Goal: Task Accomplishment & Management: Complete application form

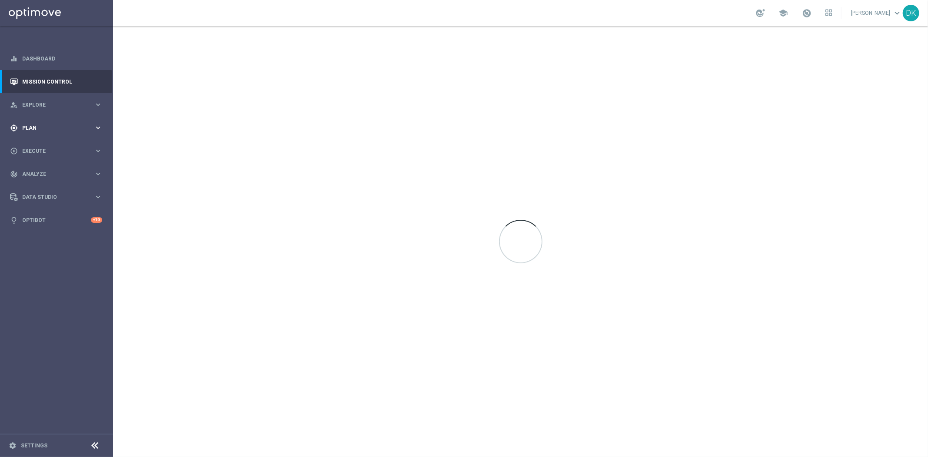
click at [77, 128] on span "Plan" at bounding box center [58, 127] width 72 height 5
click at [51, 147] on link "Target Groups" at bounding box center [57, 145] width 68 height 7
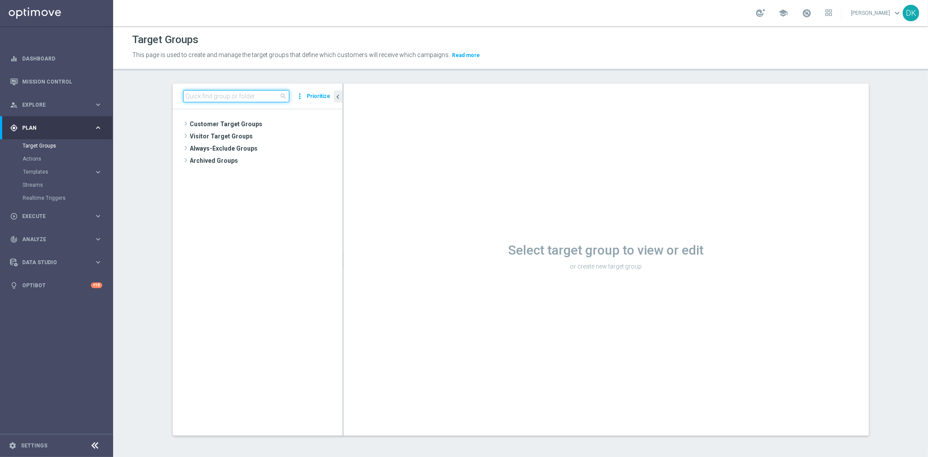
click at [183, 98] on input at bounding box center [236, 96] width 106 height 12
paste input "A_HIGH_TARGET_WIN_EP_200_120825"
type input "A_HIGH_TARGET_WIN_EP_200_120825"
click at [302, 148] on icon "library_add" at bounding box center [305, 148] width 7 height 7
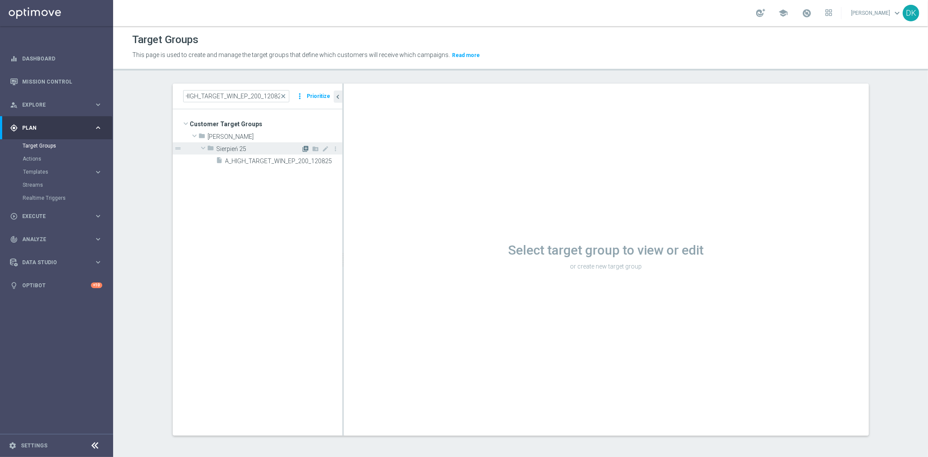
scroll to position [0, 0]
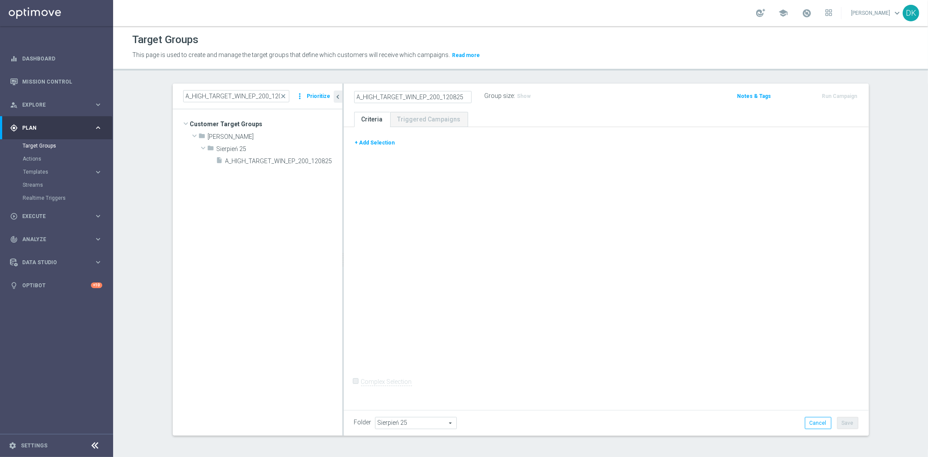
click at [441, 99] on input "A_HIGH_TARGET_WIN_EP_200_120825" at bounding box center [412, 97] width 117 height 12
click at [463, 95] on input "A_HIGH_TARGET_WIN_EP_200_120825" at bounding box center [412, 97] width 117 height 12
type input "A_HIGH_TARGET_WIN_EP_200_120825_PUSH"
click at [377, 147] on button "+ Add Selection" at bounding box center [375, 143] width 42 height 10
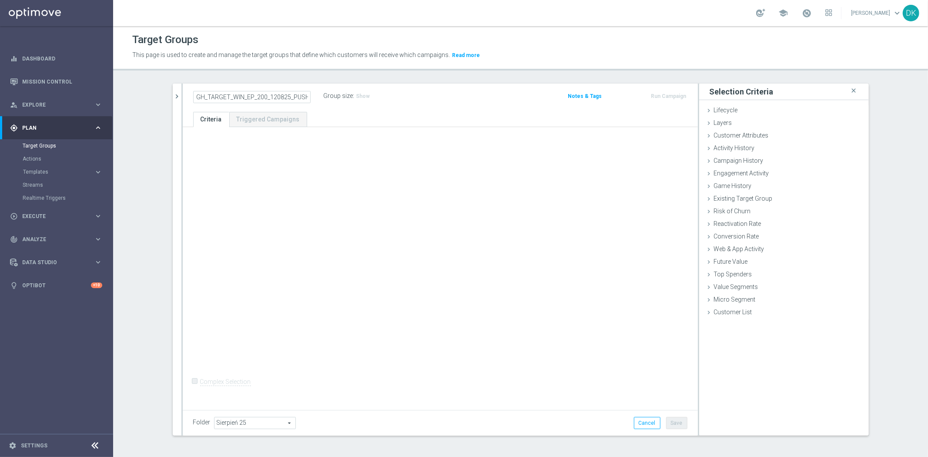
scroll to position [0, 0]
click at [727, 157] on span "Campaign History" at bounding box center [739, 160] width 50 height 7
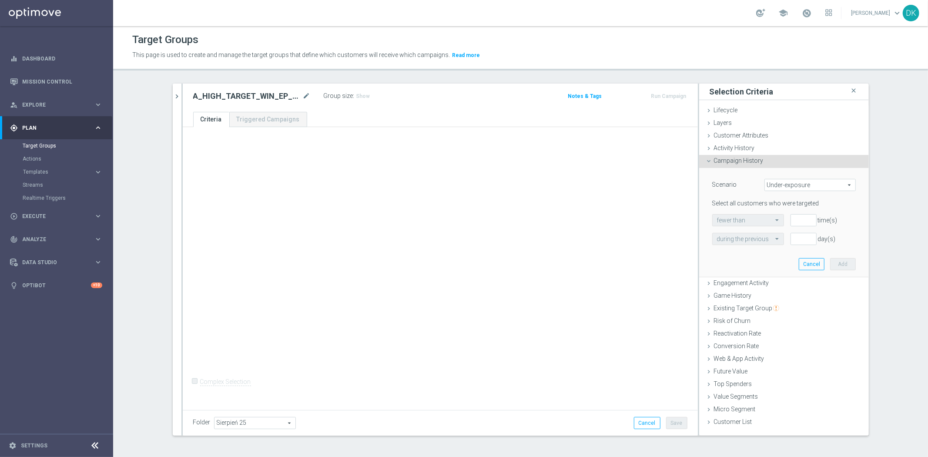
click at [775, 189] on span "Under-exposure" at bounding box center [809, 184] width 90 height 11
click at [786, 247] on label "Custom" at bounding box center [809, 242] width 90 height 11
type input "Custom"
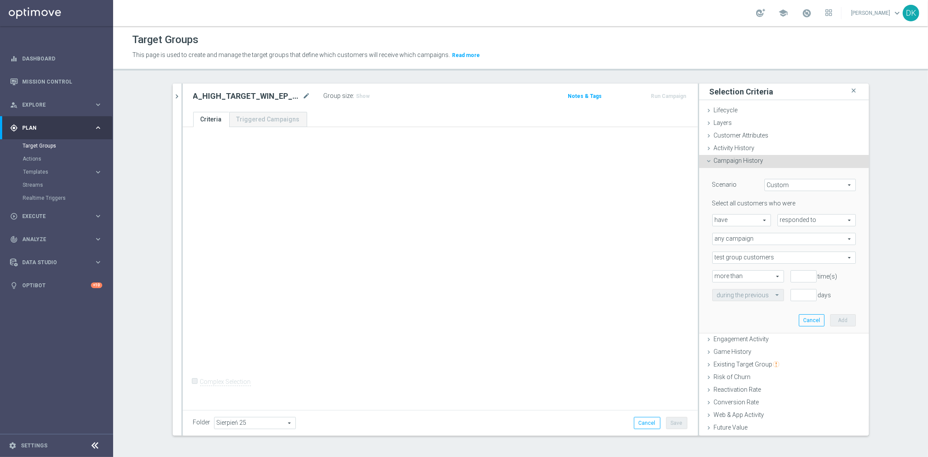
click at [798, 221] on span "responded to" at bounding box center [816, 219] width 77 height 11
click at [798, 245] on span "been targeted with" at bounding box center [816, 243] width 69 height 7
type input "been targeted with"
click at [780, 237] on span "any campaign" at bounding box center [783, 238] width 143 height 11
click at [758, 273] on span "one or more actions" at bounding box center [784, 273] width 134 height 7
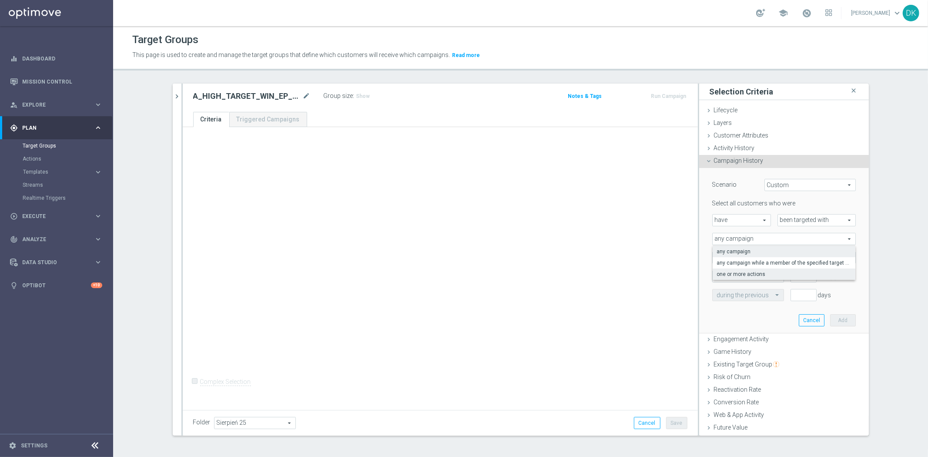
type input "one or more actions"
click at [762, 257] on span at bounding box center [783, 257] width 143 height 11
click at [0, 0] on input "search" at bounding box center [0, 0] width 0 height 0
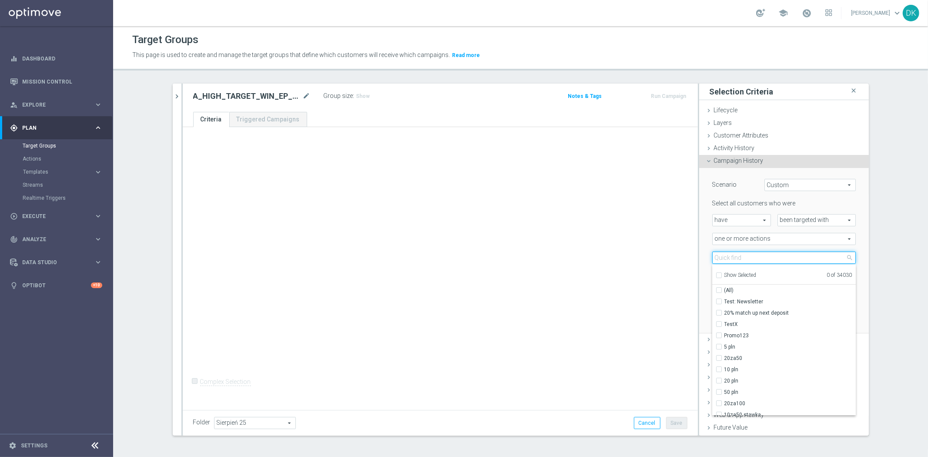
paste input "A_HIGH_TARGET_WIN_EP_200_120825"
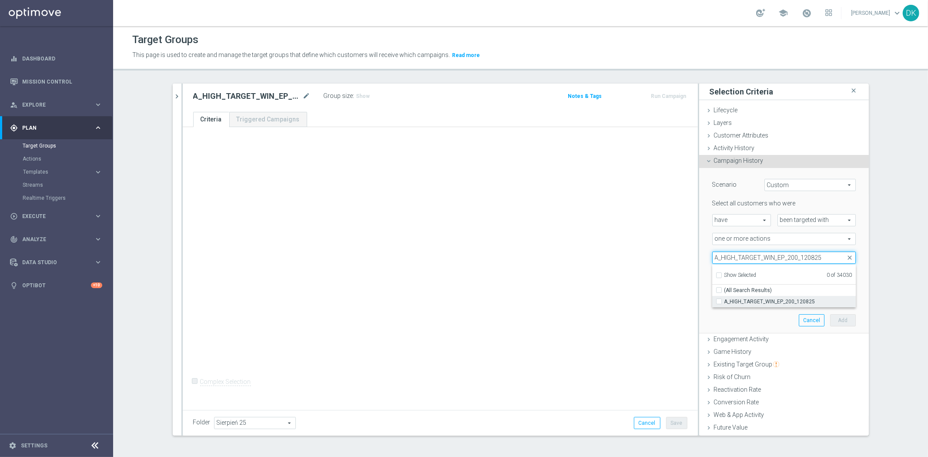
type input "A_HIGH_TARGET_WIN_EP_200_120825"
click at [746, 298] on span "A_HIGH_TARGET_WIN_EP_200_120825" at bounding box center [789, 301] width 131 height 7
click at [724, 298] on input "A_HIGH_TARGET_WIN_EP_200_120825" at bounding box center [721, 301] width 6 height 6
checkbox input "true"
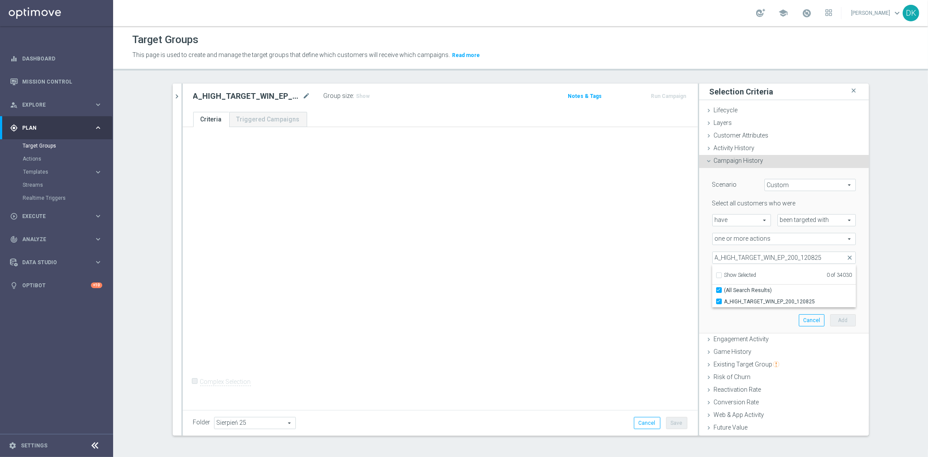
type input "A_HIGH_TARGET_WIN_EP_200_120825"
checkbox input "true"
drag, startPoint x: 745, startPoint y: 317, endPoint x: 789, endPoint y: 277, distance: 59.1
click at [745, 317] on div "Scenario Custom Custom arrow_drop_down search Select all customers who were hav…" at bounding box center [783, 250] width 157 height 165
click at [792, 273] on input "number" at bounding box center [803, 276] width 26 height 12
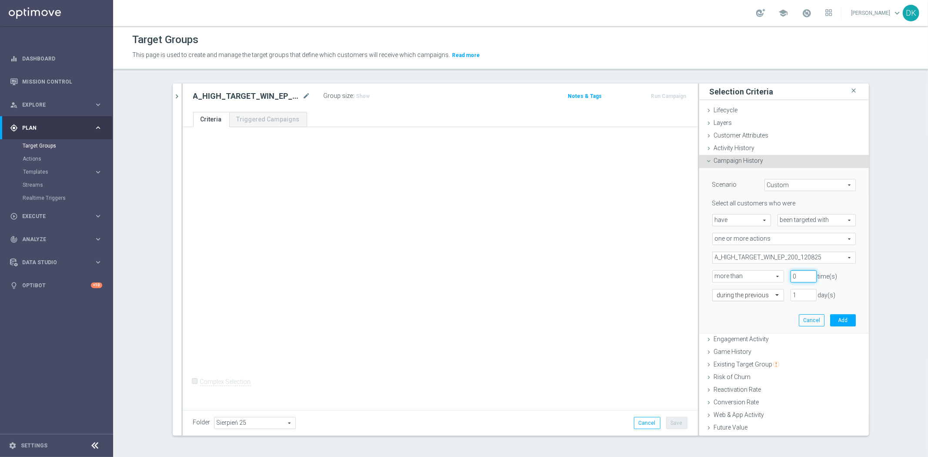
type input "0"
click at [758, 299] on div "during the previous" at bounding box center [748, 295] width 72 height 12
drag, startPoint x: 744, startPoint y: 382, endPoint x: 811, endPoint y: 334, distance: 82.3
click at [744, 382] on div "in this range" at bounding box center [748, 383] width 62 height 14
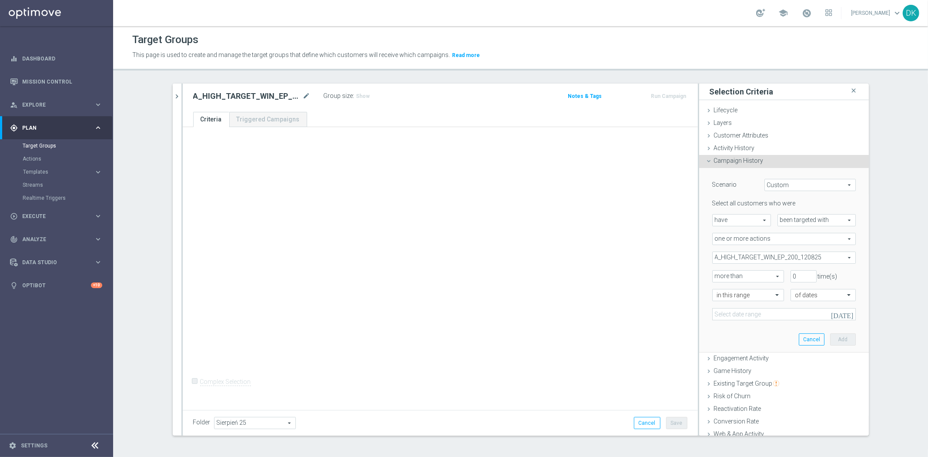
click at [840, 314] on icon "today" at bounding box center [842, 314] width 23 height 8
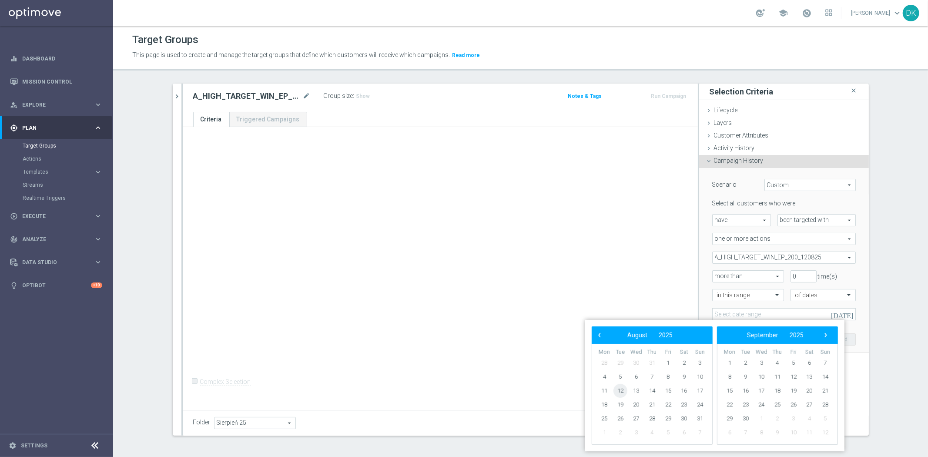
click at [624, 391] on span "12" at bounding box center [620, 391] width 14 height 14
click at [650, 391] on span "14" at bounding box center [652, 391] width 14 height 14
type input "12 Aug 2025 - 14 Aug 2025"
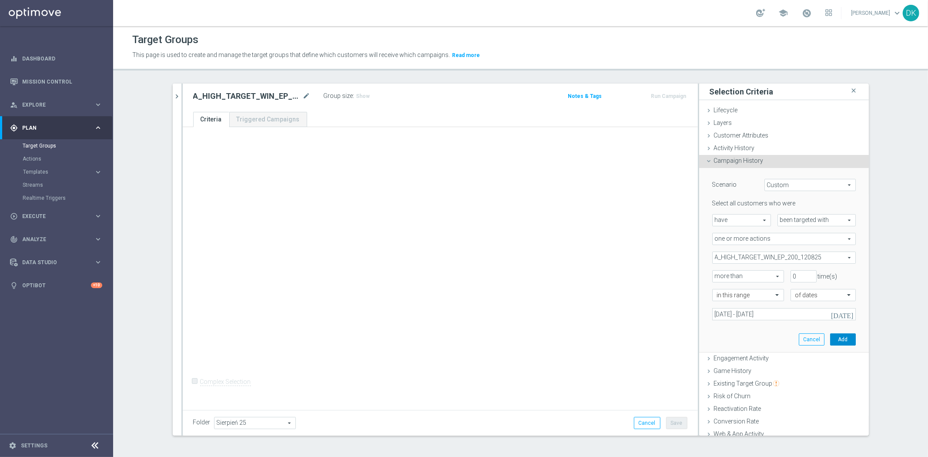
click at [837, 337] on button "Add" at bounding box center [843, 339] width 26 height 12
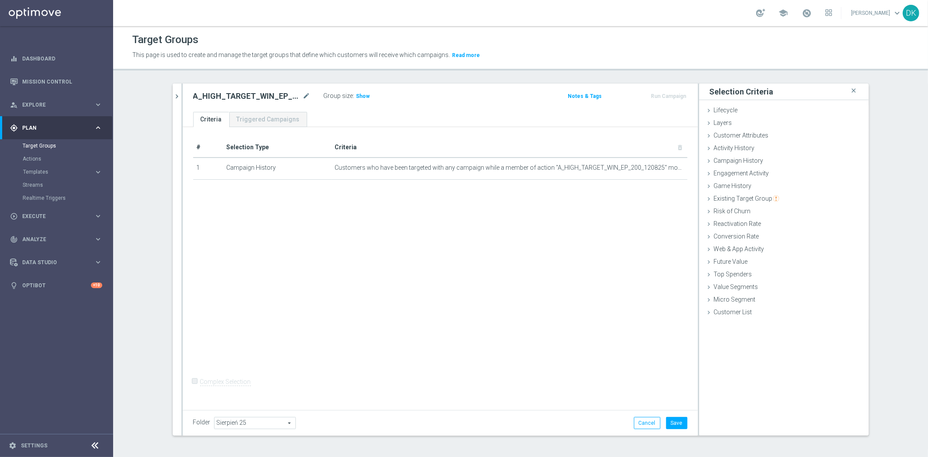
click at [168, 90] on div "A_HIGH_TARGET_WIN_EP_200_120825 close more_vert Prioritize Customer Target Grou…" at bounding box center [520, 265] width 731 height 365
click at [173, 92] on icon "chevron_right" at bounding box center [177, 96] width 8 height 8
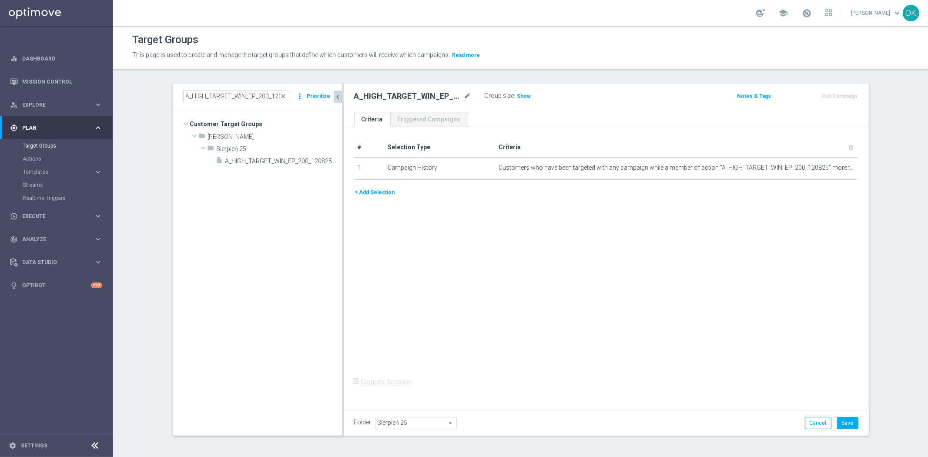
click at [370, 190] on button "+ Add Selection" at bounding box center [375, 192] width 42 height 10
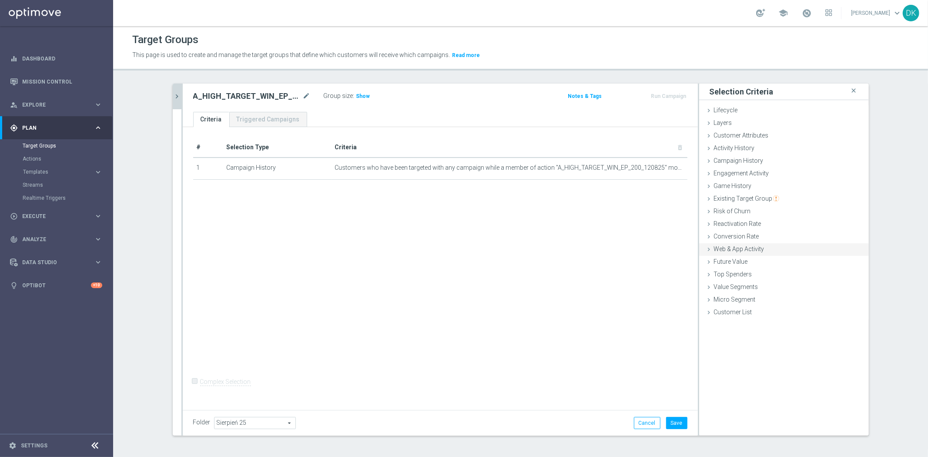
click at [732, 254] on div "Web & App Activity done" at bounding box center [784, 249] width 170 height 13
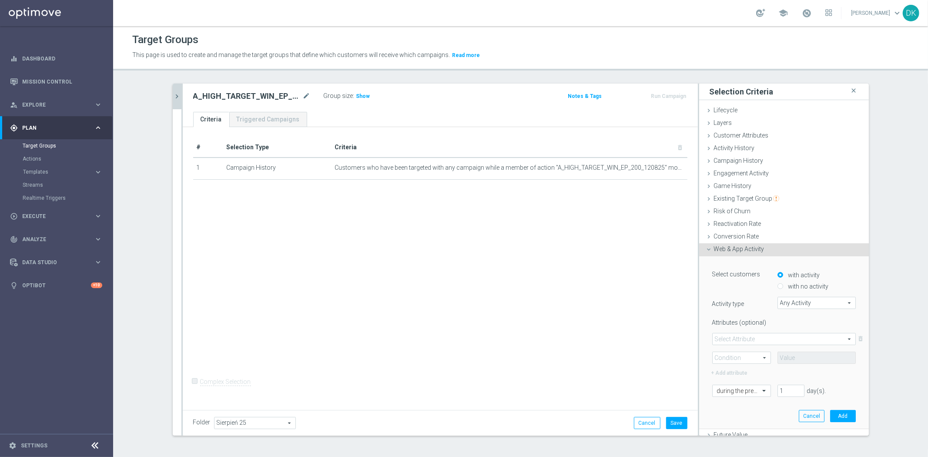
click at [777, 286] on input "with no activity" at bounding box center [780, 287] width 6 height 6
radio input "true"
click at [788, 302] on span "Any Activity" at bounding box center [816, 302] width 77 height 11
click at [0, 0] on input "search" at bounding box center [0, 0] width 0 height 0
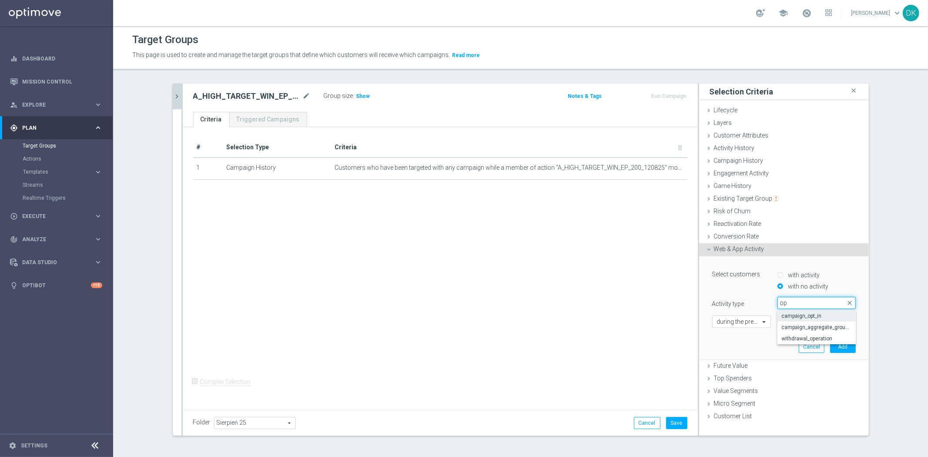
type input "op"
click at [794, 313] on span "campaign_opt_in" at bounding box center [816, 315] width 70 height 7
type input "campaign_opt_in"
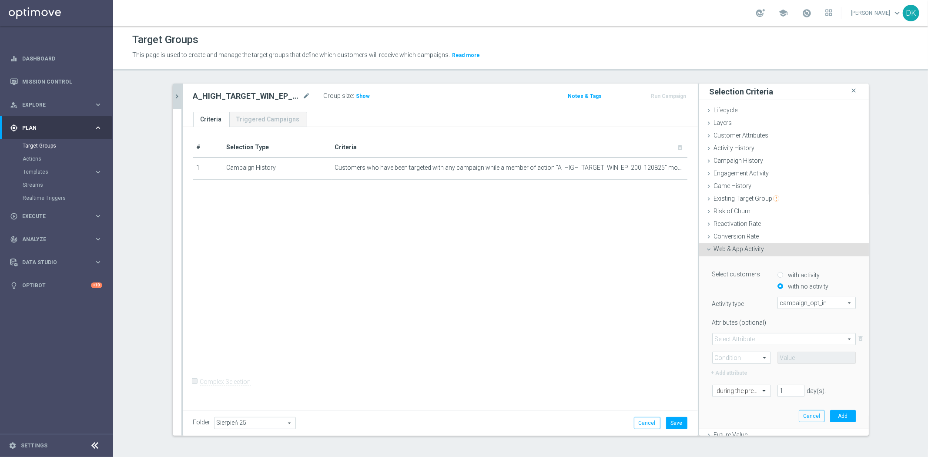
click at [753, 336] on span at bounding box center [783, 338] width 143 height 11
click at [741, 352] on span "campaign_id" at bounding box center [784, 351] width 134 height 7
type input "campaign_id"
click at [737, 356] on span at bounding box center [741, 357] width 58 height 11
click at [740, 365] on label "=" at bounding box center [741, 369] width 58 height 11
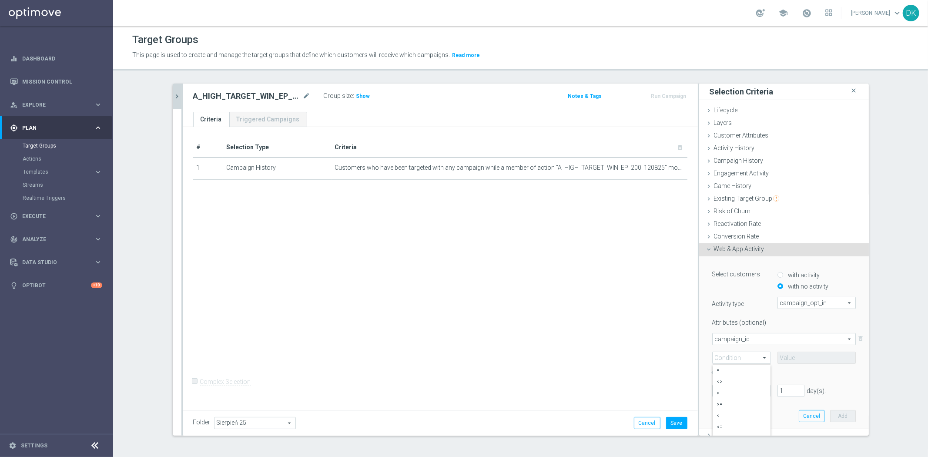
type input "="
click at [812, 357] on input at bounding box center [816, 357] width 78 height 12
paste input "166327"
type input "166327"
click at [743, 392] on div at bounding box center [741, 391] width 58 height 8
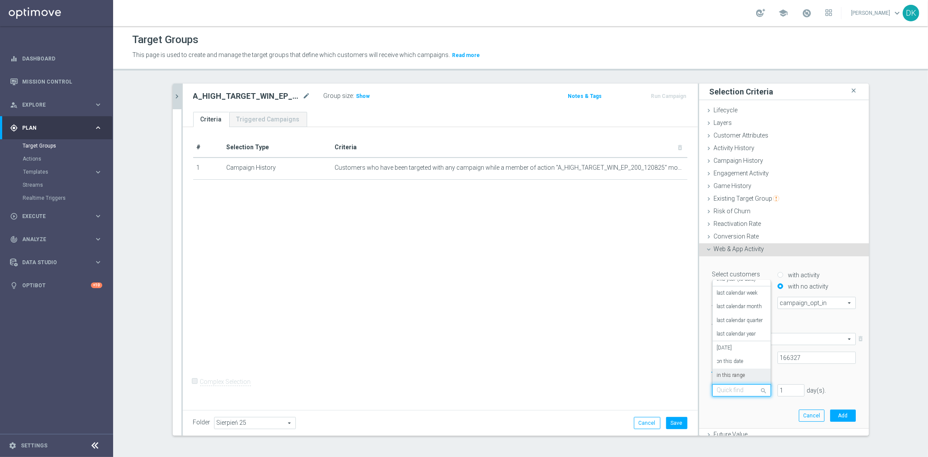
click at [734, 376] on label "in this range" at bounding box center [731, 375] width 28 height 7
click at [838, 405] on icon "today" at bounding box center [842, 409] width 23 height 8
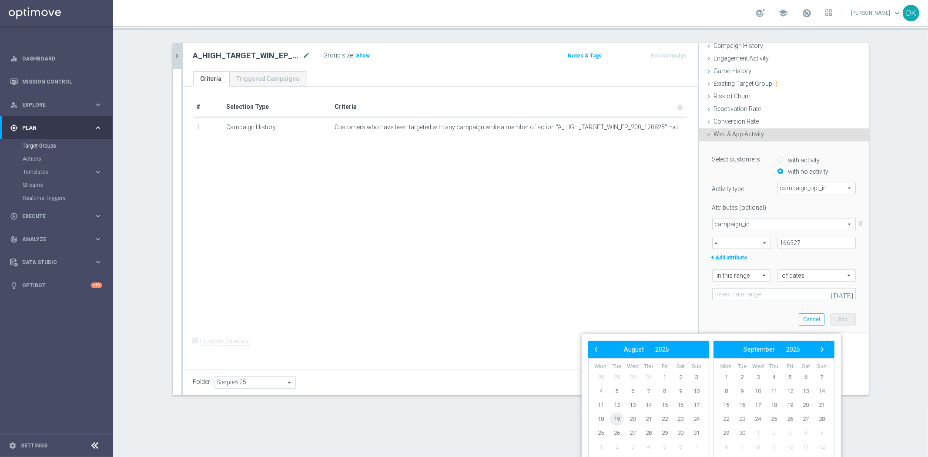
scroll to position [0, 0]
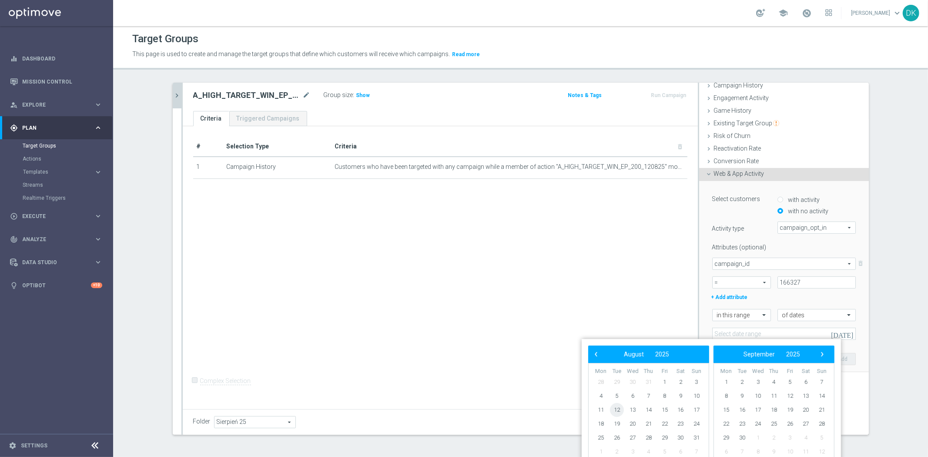
click at [617, 410] on span "12" at bounding box center [617, 410] width 14 height 14
click at [646, 409] on span "14" at bounding box center [648, 410] width 14 height 14
type input "12 Aug 2025 - 14 Aug 2025"
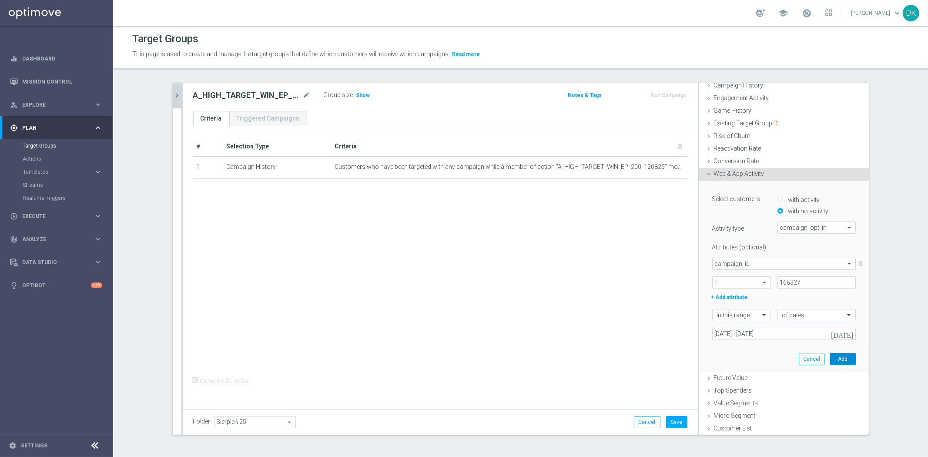
drag, startPoint x: 838, startPoint y: 357, endPoint x: 814, endPoint y: 354, distance: 25.0
click at [838, 357] on button "Add" at bounding box center [843, 359] width 26 height 12
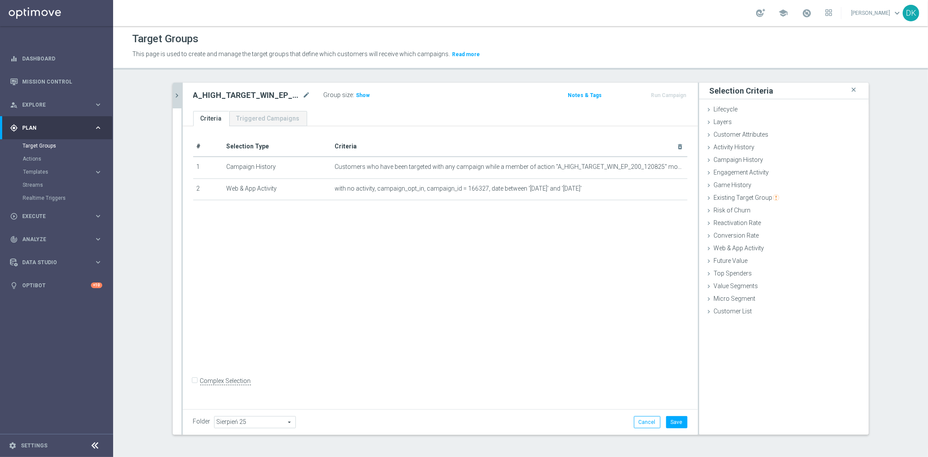
click at [167, 96] on div "A_HIGH_TARGET_WIN_EP_200_120825 close more_vert Prioritize Customer Target Grou…" at bounding box center [520, 265] width 731 height 365
click at [173, 97] on icon "chevron_right" at bounding box center [177, 95] width 8 height 8
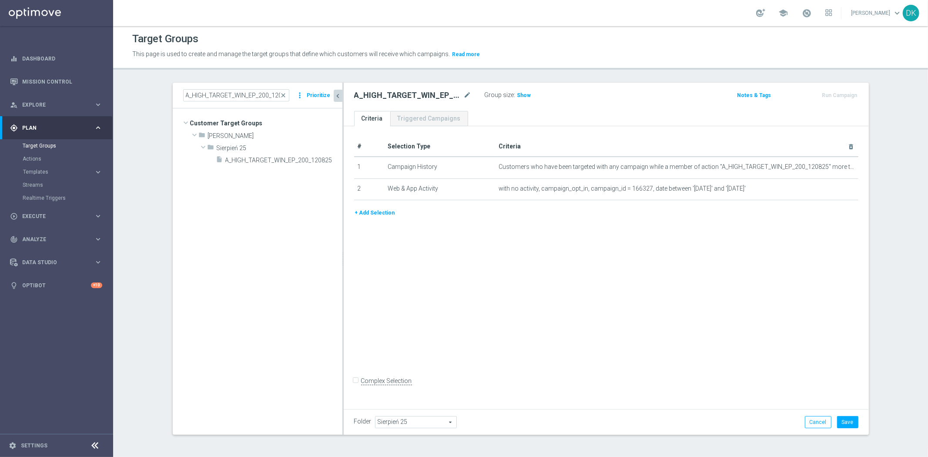
click at [354, 210] on button "+ Add Selection" at bounding box center [375, 213] width 42 height 10
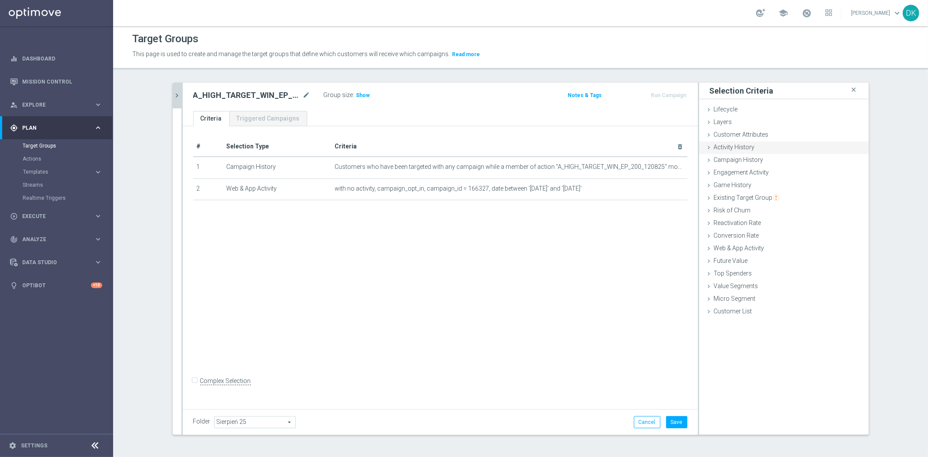
click at [765, 135] on div "Customer Attributes done" at bounding box center [784, 135] width 170 height 13
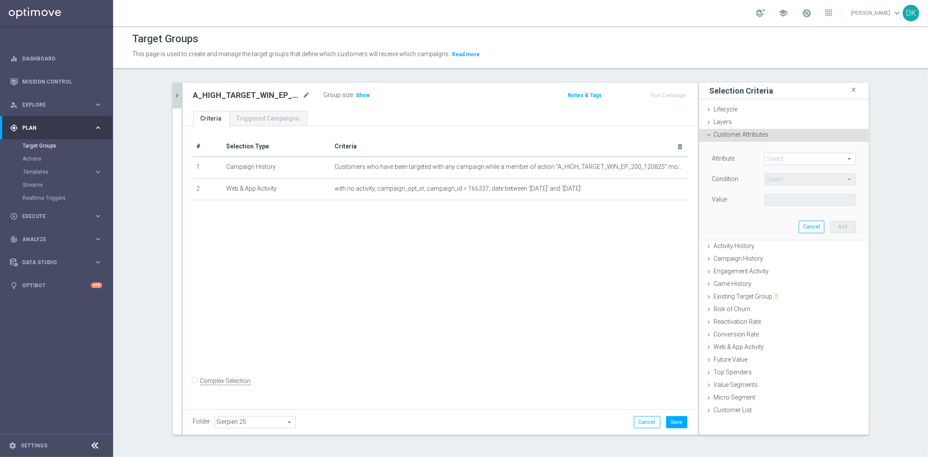
click at [798, 157] on span at bounding box center [809, 158] width 90 height 11
click at [0, 0] on input "search" at bounding box center [0, 0] width 0 height 0
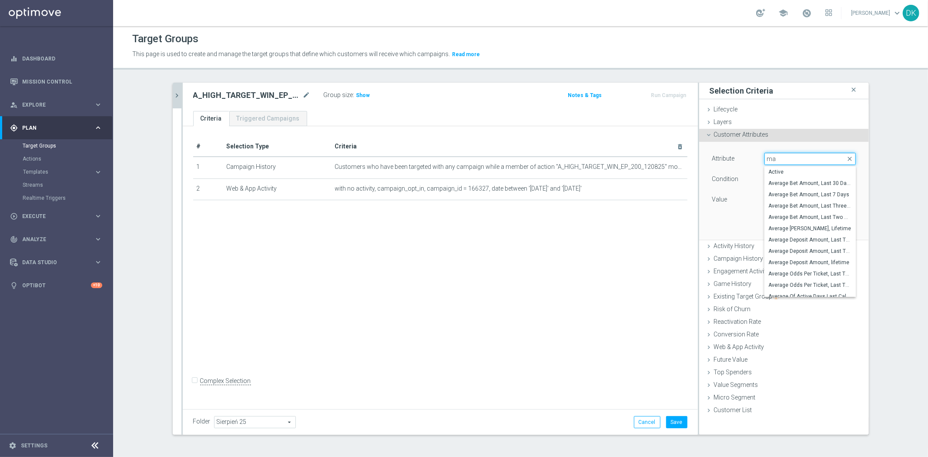
type input "mar"
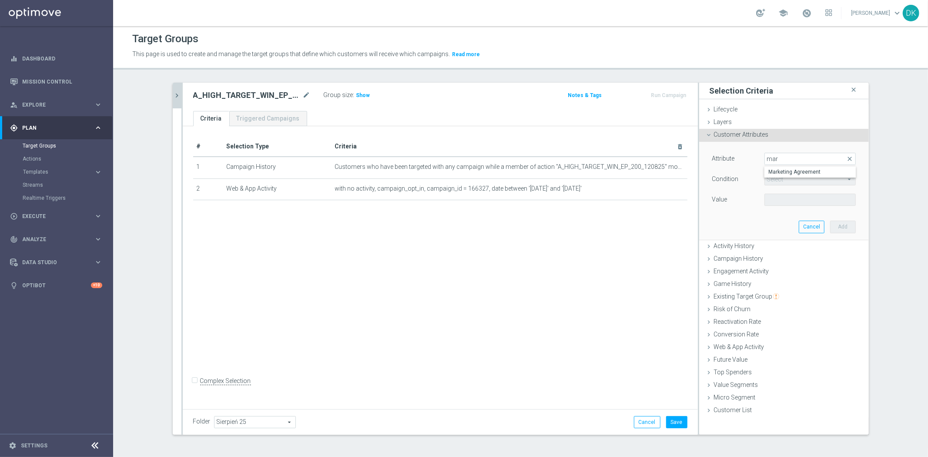
click at [798, 170] on span "Marketing Agreement" at bounding box center [809, 171] width 83 height 7
type input "Marketing Agreement"
type input "Equals"
click at [789, 198] on span at bounding box center [809, 199] width 90 height 11
click at [791, 235] on span "True" at bounding box center [809, 235] width 83 height 7
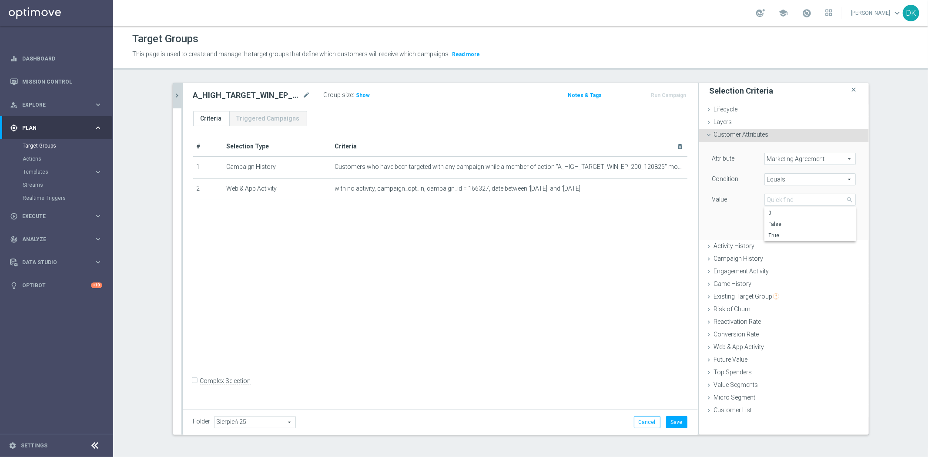
type input "True"
click at [841, 227] on button "Add" at bounding box center [843, 226] width 26 height 12
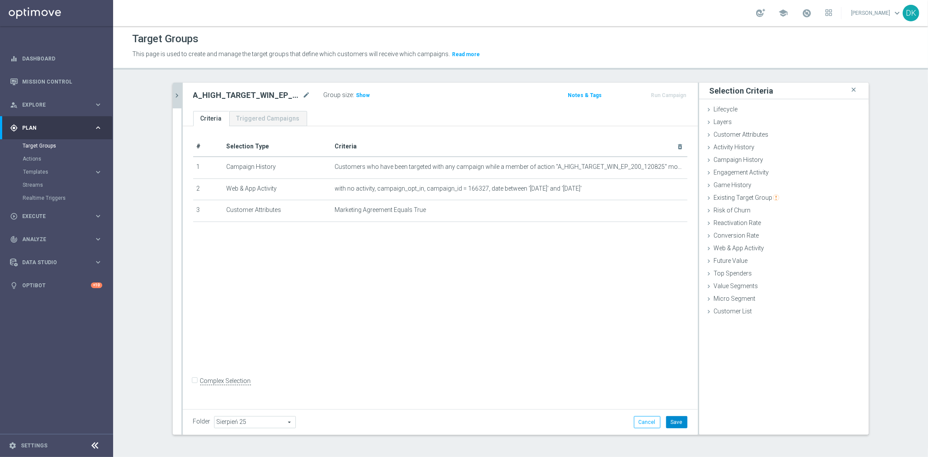
click at [675, 416] on button "Save" at bounding box center [676, 422] width 21 height 12
click at [173, 92] on icon "chevron_right" at bounding box center [177, 95] width 8 height 8
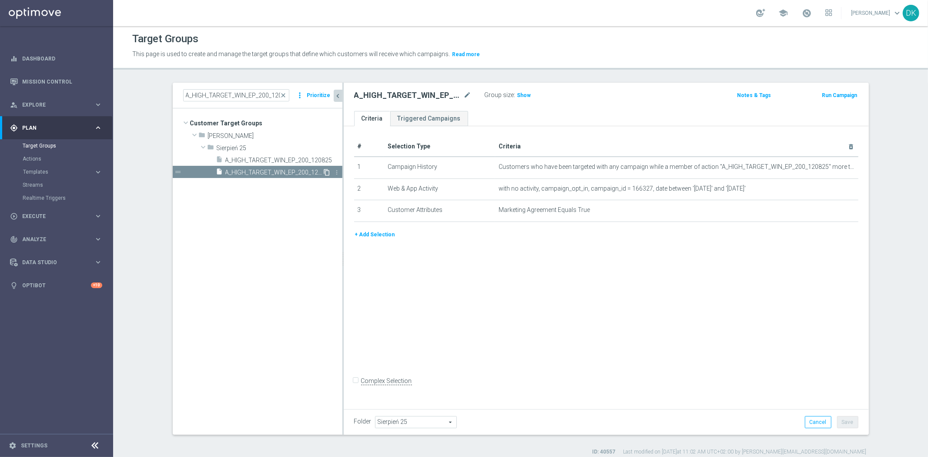
click at [324, 172] on icon "content_copy" at bounding box center [327, 172] width 7 height 7
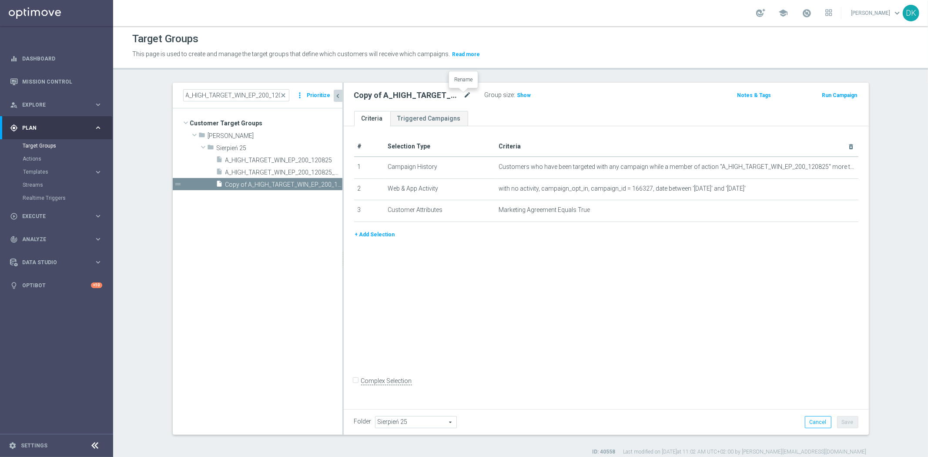
click at [464, 94] on icon "mode_edit" at bounding box center [468, 95] width 8 height 10
type input "A_PREM-PEXTRA_TARGET_WIN_EP_500_120825_PUSH"
click at [626, 278] on div "# Selection Type Criteria delete_forever 1 Campaign History Customers who have …" at bounding box center [606, 266] width 525 height 280
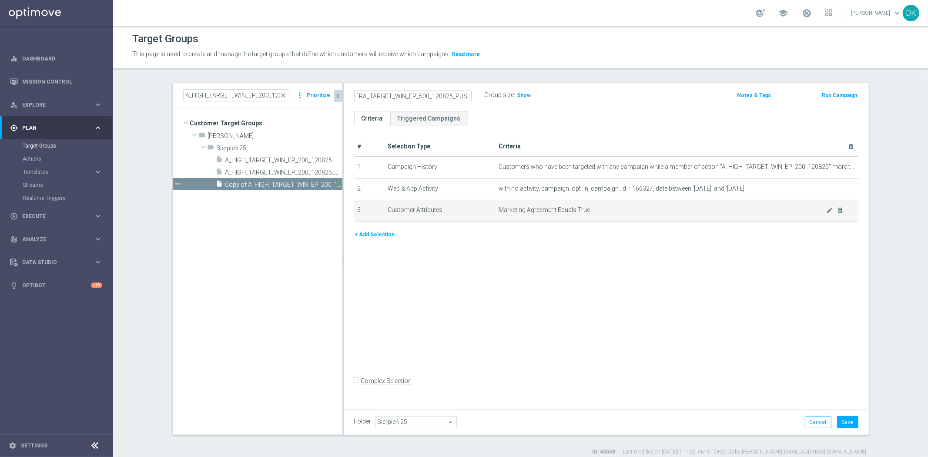
scroll to position [0, 0]
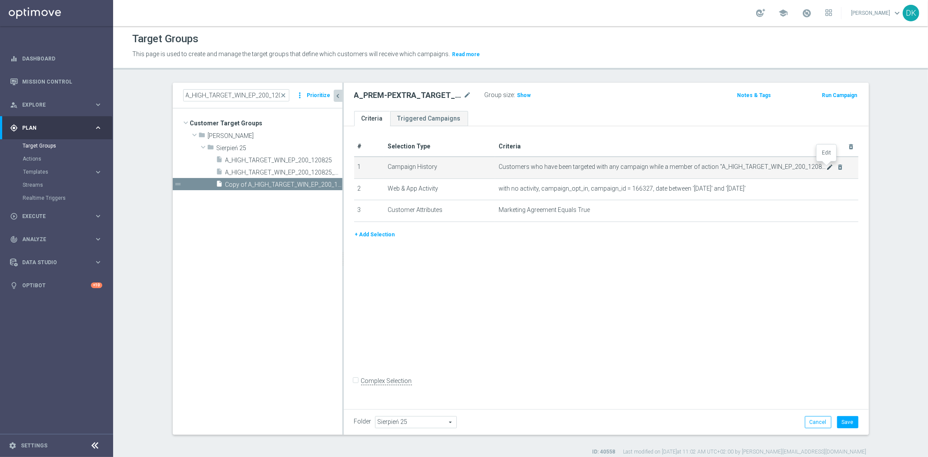
click at [826, 167] on icon "mode_edit" at bounding box center [829, 167] width 7 height 7
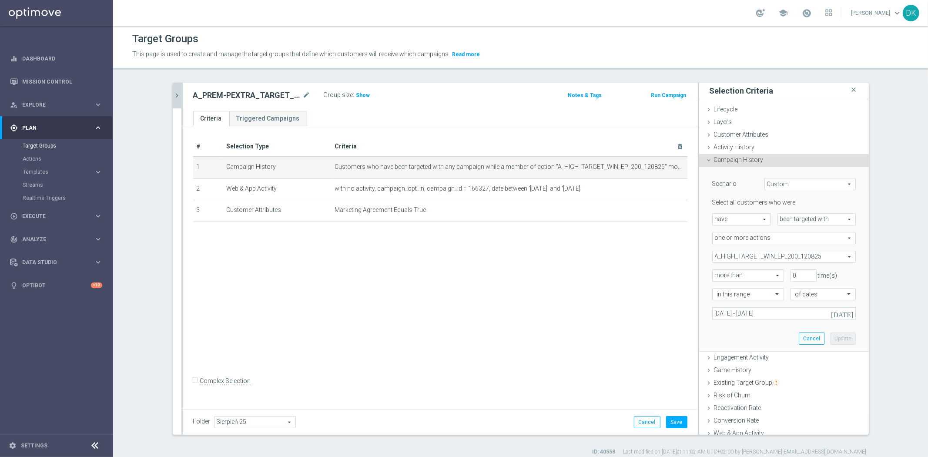
click at [737, 259] on span "A_HIGH_TARGET_WIN_EP_200_120825" at bounding box center [783, 256] width 143 height 11
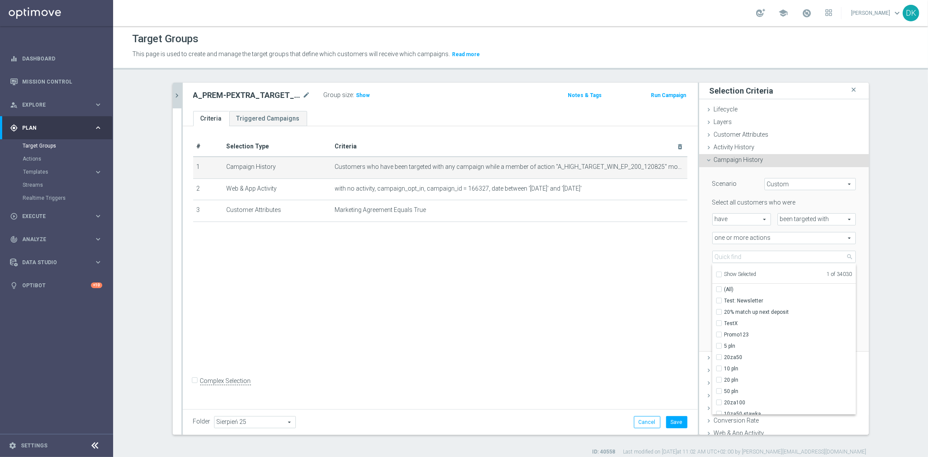
click at [715, 273] on input "Show Selected" at bounding box center [718, 276] width 6 height 6
checkbox input "true"
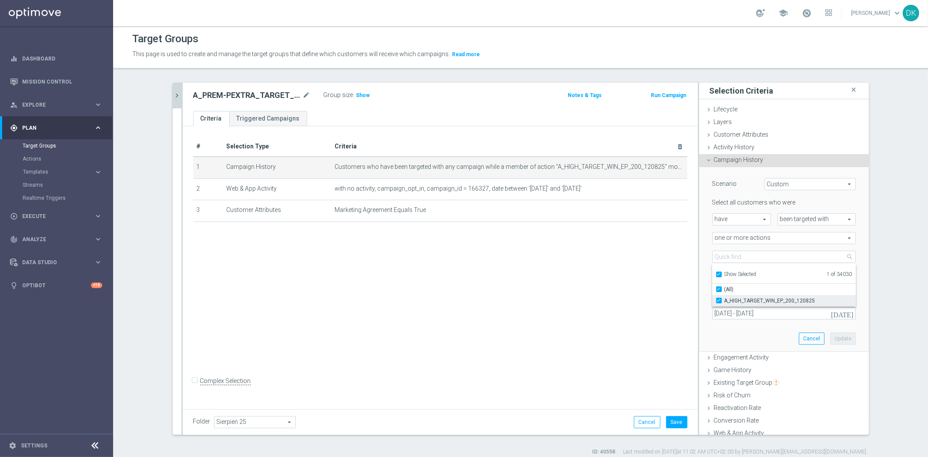
click at [718, 300] on input "A_HIGH_TARGET_WIN_EP_200_120825" at bounding box center [721, 300] width 6 height 6
checkbox input "false"
type input "Select Action"
checkbox input "false"
click at [715, 273] on input "Show Selected" at bounding box center [718, 276] width 6 height 6
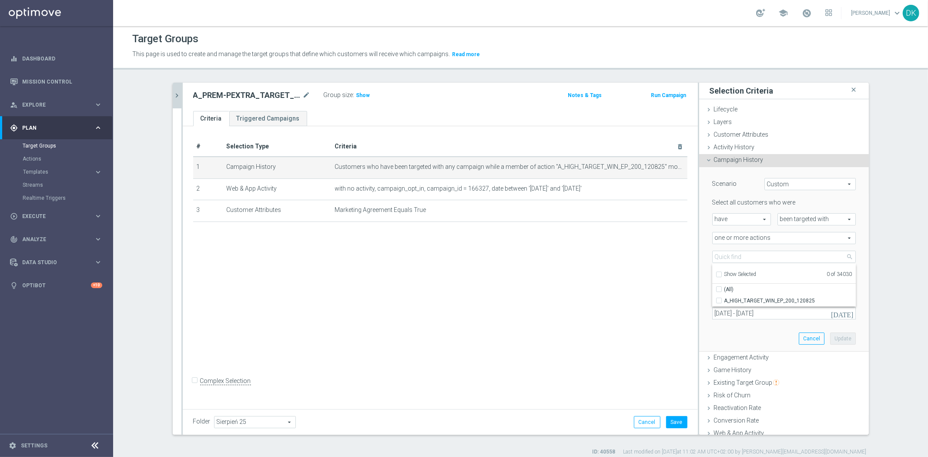
checkbox input "false"
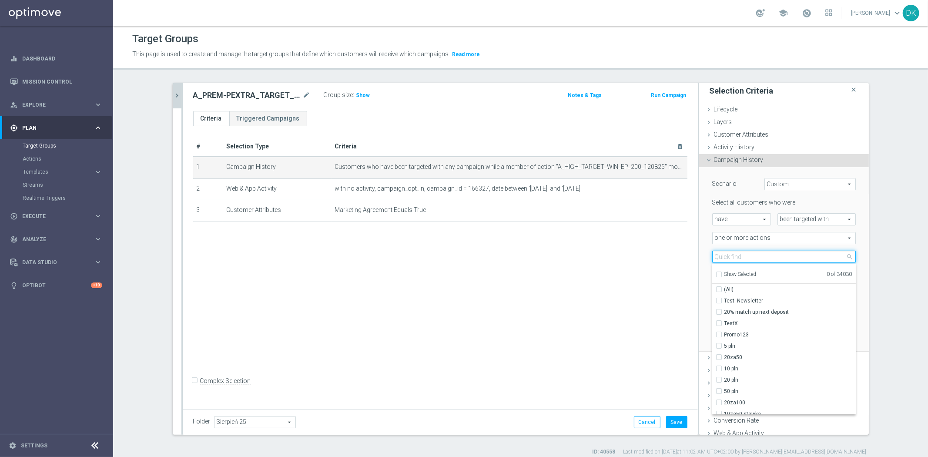
click at [735, 253] on input "search" at bounding box center [784, 256] width 144 height 12
paste input "A_PREM-PEXTRA_TARGET_WIN_EP_500_120825"
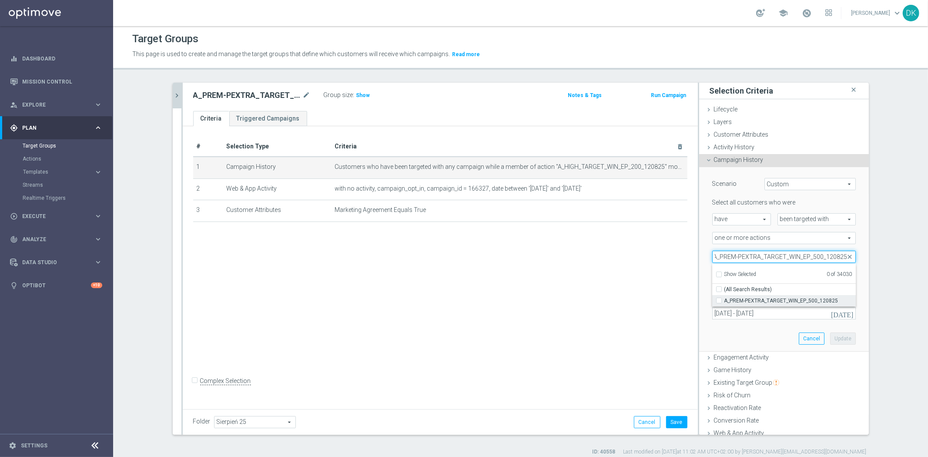
type input "A_PREM-PEXTRA_TARGET_WIN_EP_500_120825"
click at [718, 301] on input "A_PREM-PEXTRA_TARGET_WIN_EP_500_120825" at bounding box center [721, 300] width 6 height 6
checkbox input "true"
type input "A_PREM-PEXTRA_TARGET_WIN_EP_500_120825"
checkbox input "true"
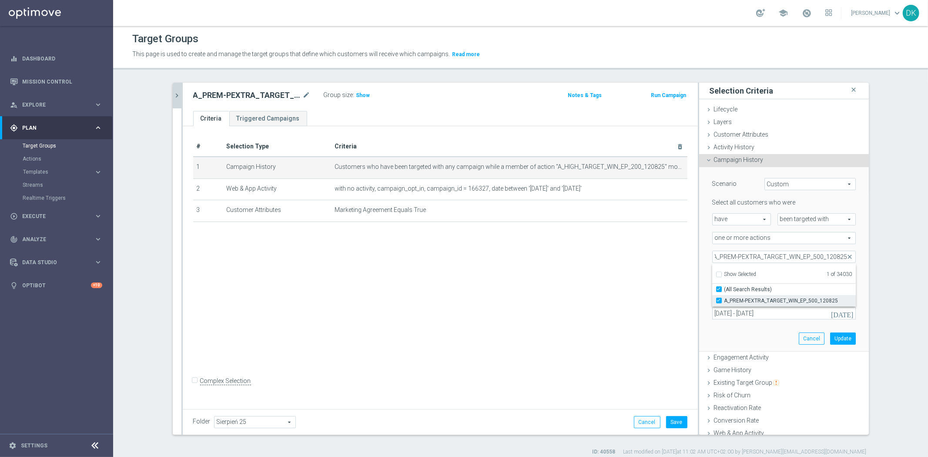
scroll to position [0, 0]
click at [632, 305] on div "# Selection Type Criteria delete_forever 1 Campaign History Customers who have …" at bounding box center [440, 266] width 515 height 280
click at [838, 333] on button "Update" at bounding box center [843, 338] width 26 height 12
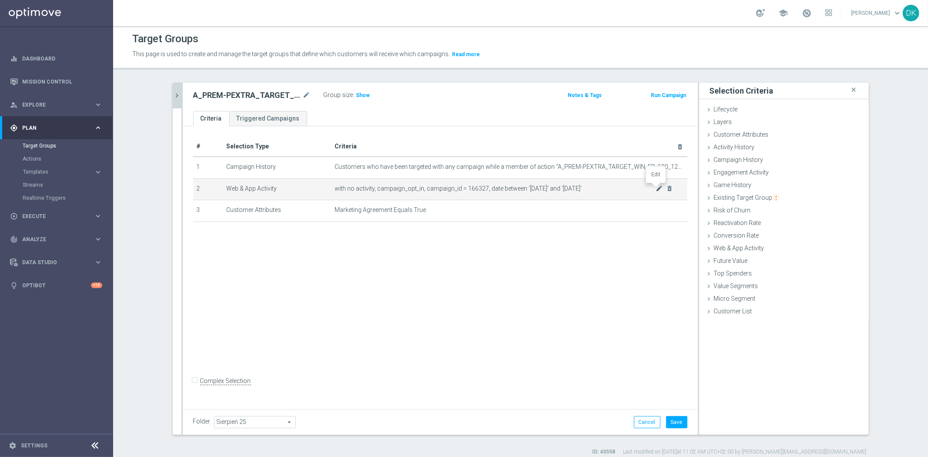
click at [656, 188] on icon "mode_edit" at bounding box center [658, 188] width 7 height 7
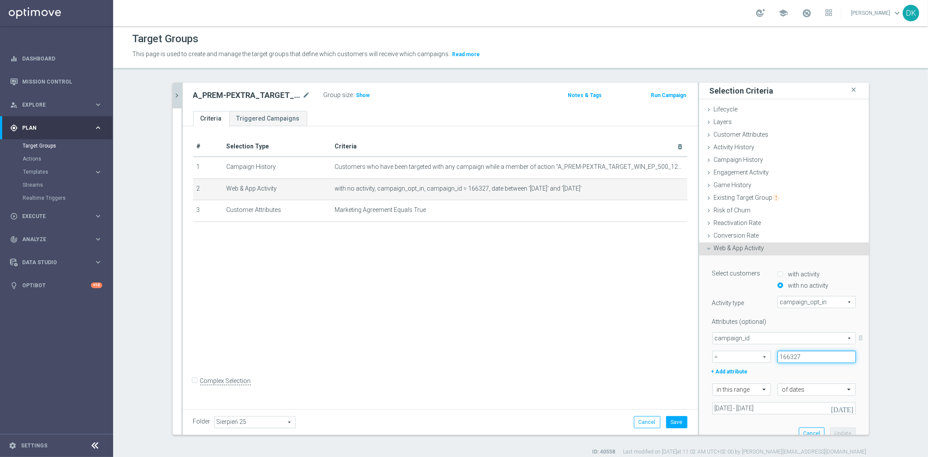
click at [806, 353] on input "166327" at bounding box center [816, 356] width 78 height 12
paste input "8"
type input "166328"
click at [834, 431] on button "Update" at bounding box center [843, 433] width 26 height 12
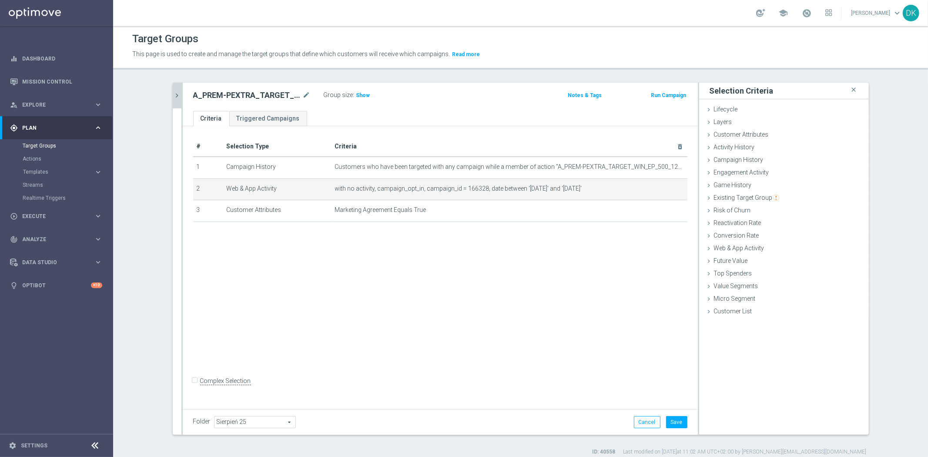
click at [514, 293] on div "# Selection Type Criteria delete_forever 1 Campaign History Customers who have …" at bounding box center [440, 266] width 515 height 280
click at [670, 420] on button "Save" at bounding box center [676, 422] width 21 height 12
click at [175, 91] on icon "chevron_right" at bounding box center [177, 95] width 8 height 8
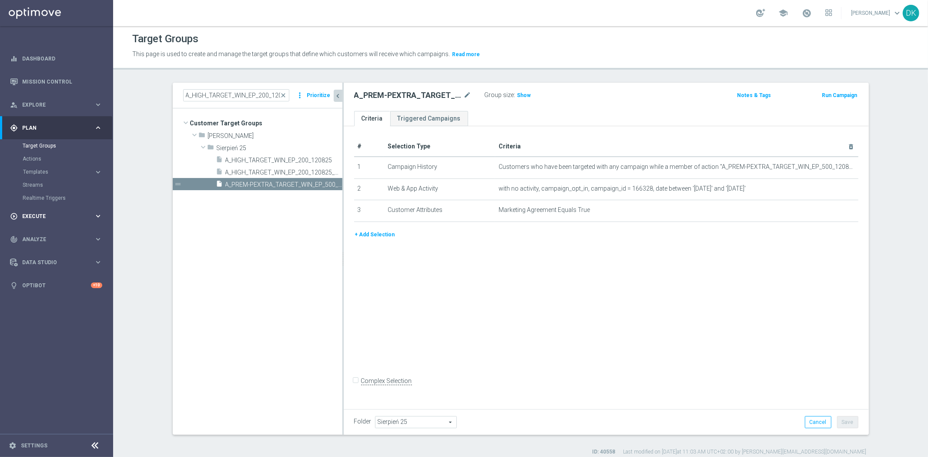
click at [50, 219] on div "play_circle_outline Execute" at bounding box center [52, 216] width 84 height 8
click at [60, 168] on link "Campaign Builder" at bounding box center [57, 168] width 68 height 7
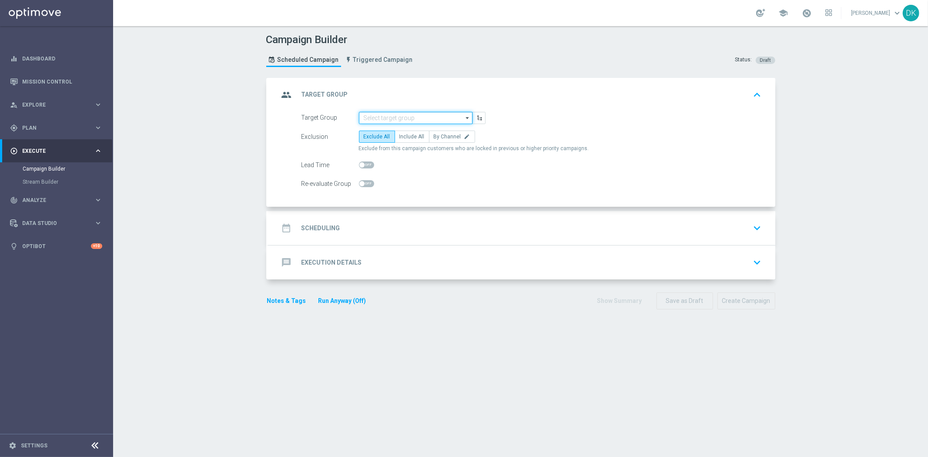
click at [387, 114] on input at bounding box center [415, 118] width 113 height 12
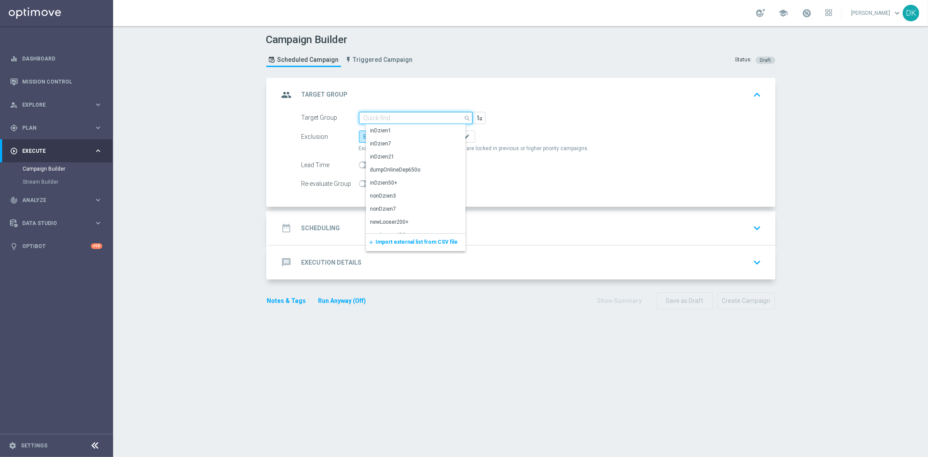
paste input "A_HIGH_TARGET_WIN_EP_200_120825_PUSH"
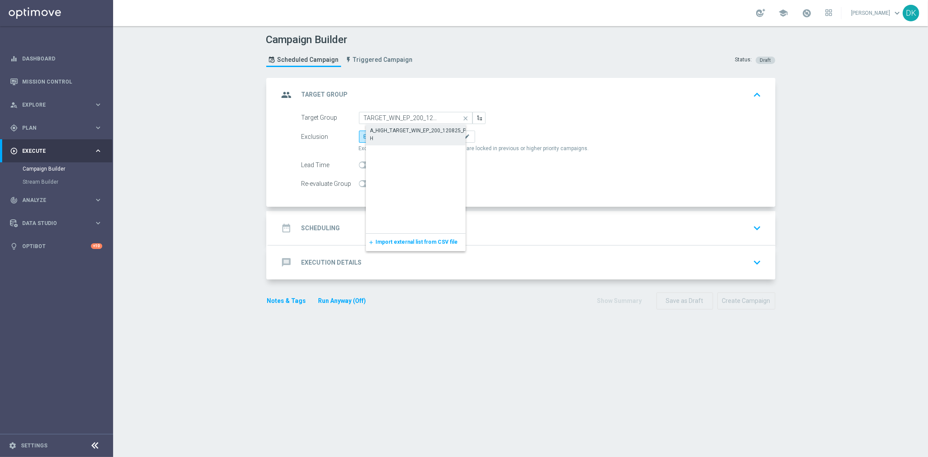
click at [399, 132] on div "A_HIGH_TARGET_WIN_EP_200_120825_PUSH" at bounding box center [422, 135] width 105 height 16
type input "A_HIGH_TARGET_WIN_EP_200_120825_PUSH"
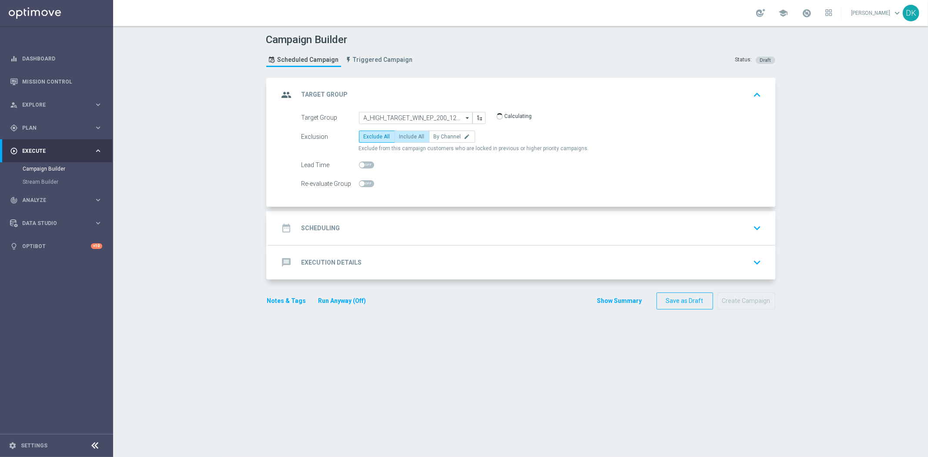
click at [407, 135] on span "Include All" at bounding box center [411, 137] width 25 height 6
click at [405, 135] on input "Include All" at bounding box center [402, 138] width 6 height 6
radio input "true"
click at [359, 180] on span at bounding box center [366, 183] width 15 height 7
click at [359, 180] on input "checkbox" at bounding box center [366, 183] width 15 height 7
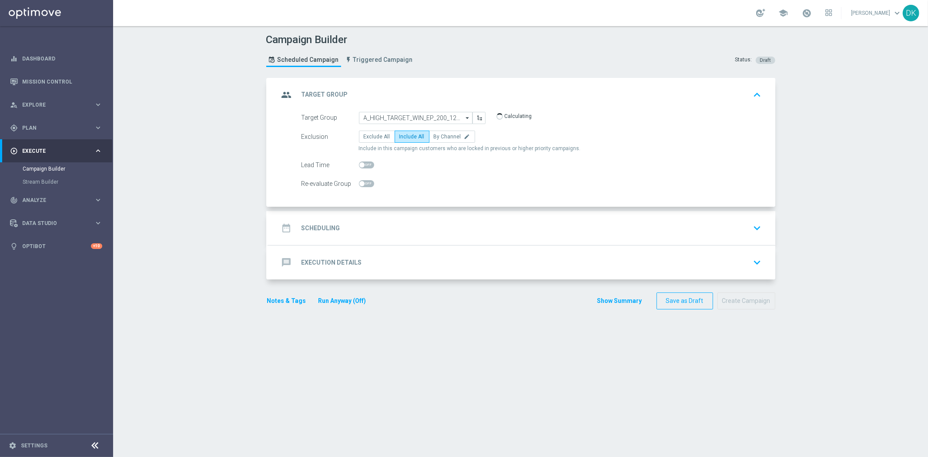
checkbox input "true"
click at [334, 223] on div "date_range Scheduling" at bounding box center [309, 228] width 61 height 16
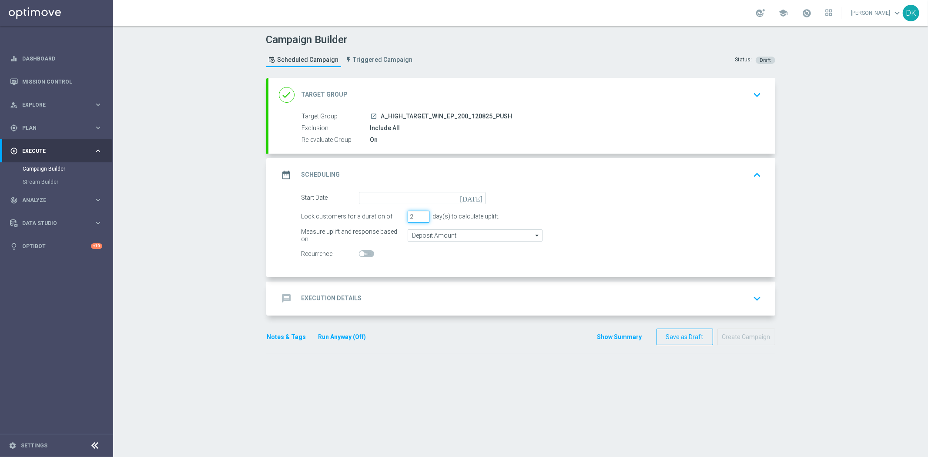
click at [420, 217] on input "2" at bounding box center [418, 216] width 22 height 12
type input "1"
click at [420, 217] on input "1" at bounding box center [418, 216] width 22 height 12
click at [427, 197] on input at bounding box center [422, 198] width 127 height 12
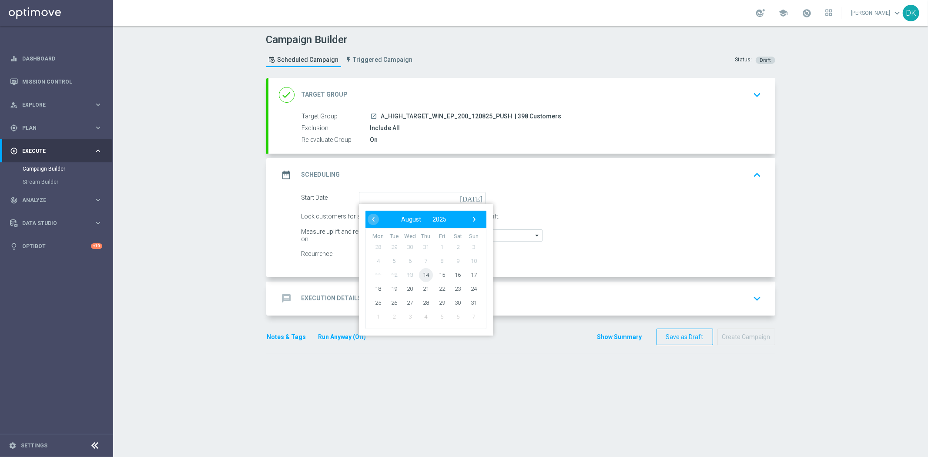
click at [424, 269] on span "14" at bounding box center [425, 274] width 14 height 14
type input "14 Aug 2025"
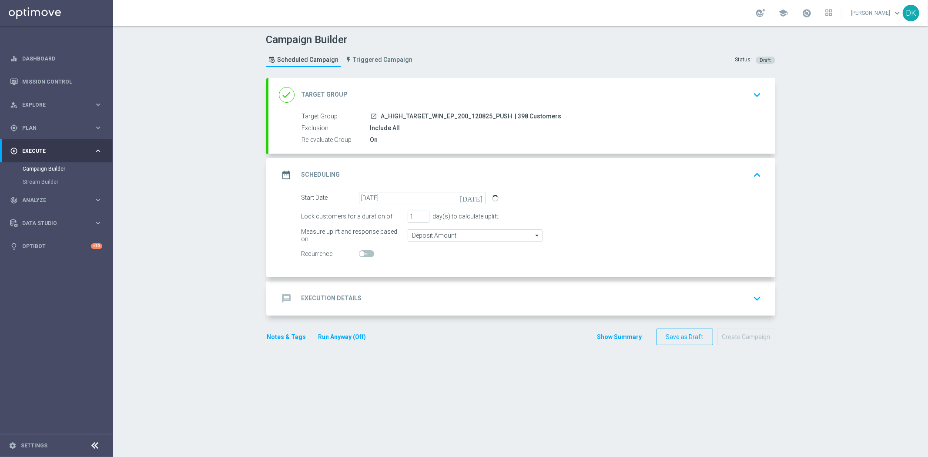
click at [391, 296] on div "message Execution Details keyboard_arrow_down" at bounding box center [522, 298] width 486 height 17
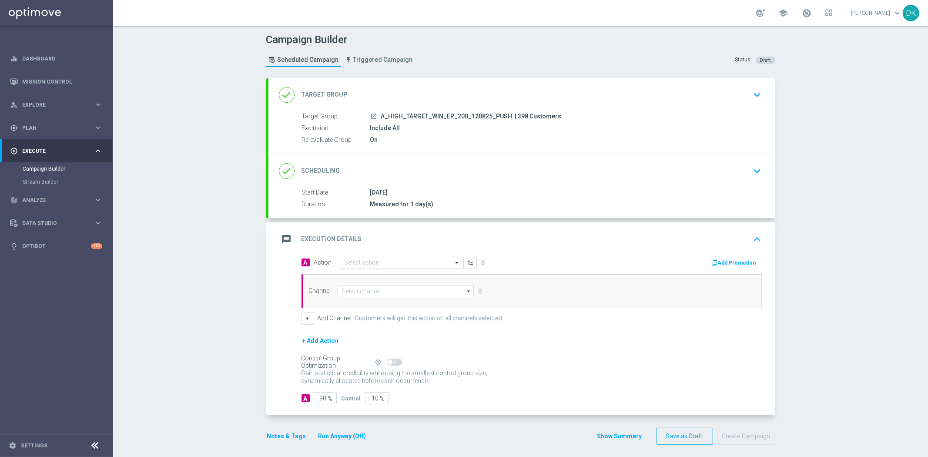
click at [398, 266] on input "text" at bounding box center [392, 262] width 97 height 7
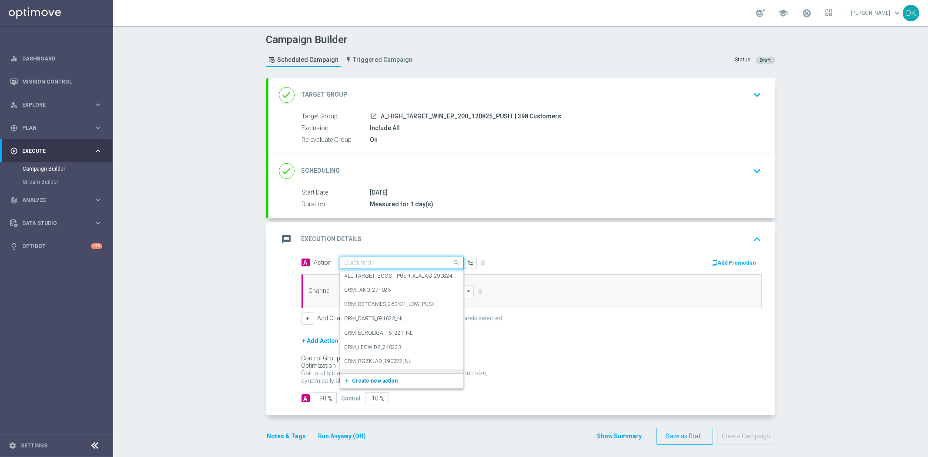
click at [357, 378] on span "Create new action" at bounding box center [375, 380] width 46 height 6
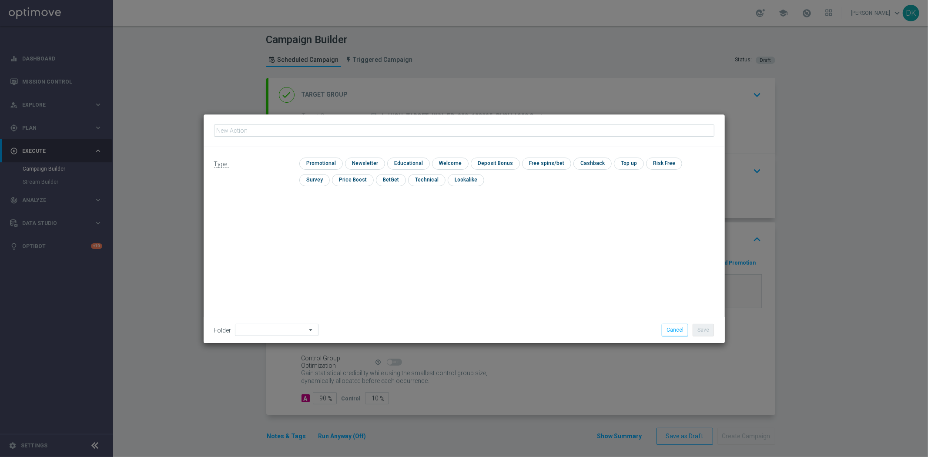
type input "A_HIGH_TARGET_WIN_EP_200_120825_PUSH"
click at [329, 167] on input "checkbox" at bounding box center [319, 163] width 41 height 12
checkbox input "true"
click at [705, 333] on button "Save" at bounding box center [702, 330] width 21 height 12
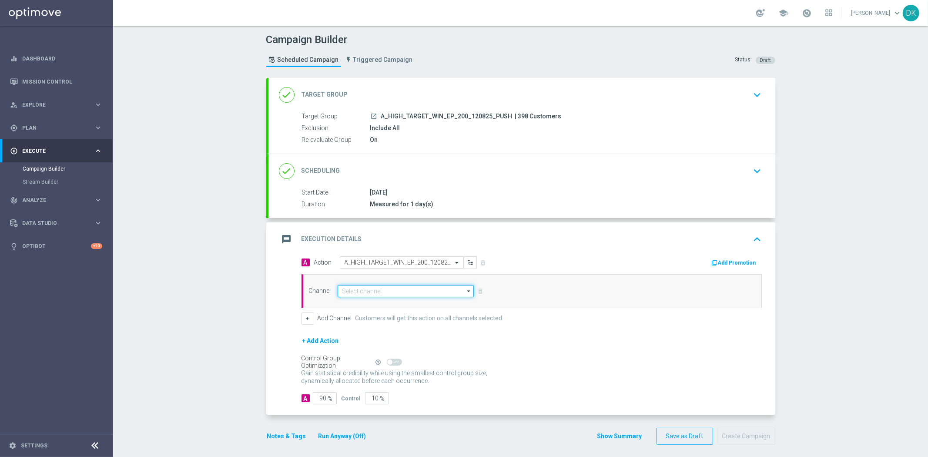
click at [380, 288] on input at bounding box center [405, 291] width 137 height 12
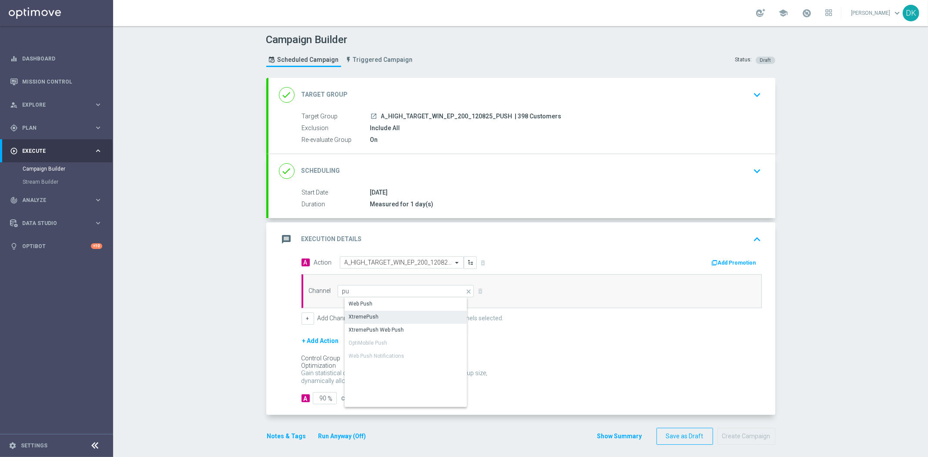
click at [383, 320] on div "XtremePush" at bounding box center [412, 316] width 137 height 12
type input "XtremePush"
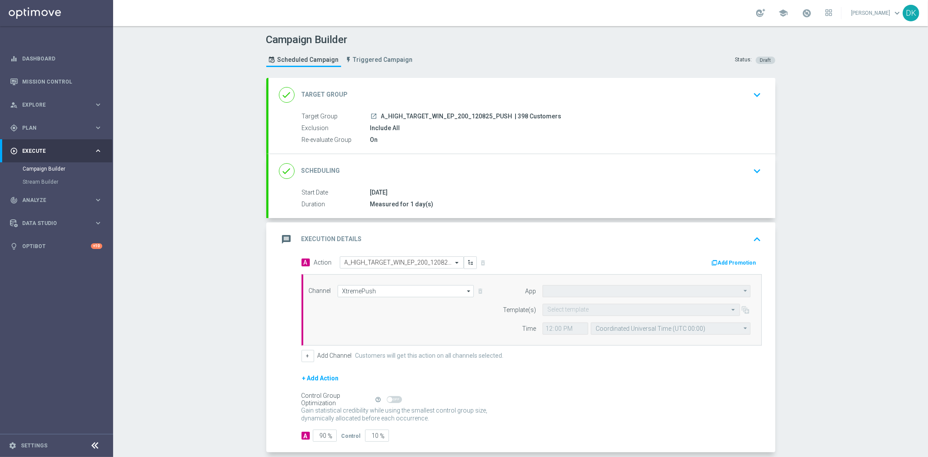
type input "STS_PL"
click at [565, 307] on input "text" at bounding box center [632, 309] width 170 height 7
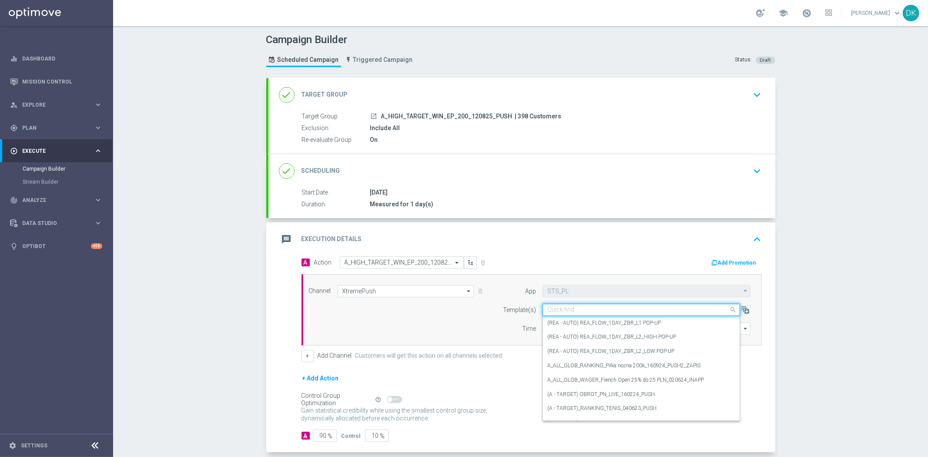
paste input "A_HIGH_TARGET_WIN_EP_200_120825_PUSH"
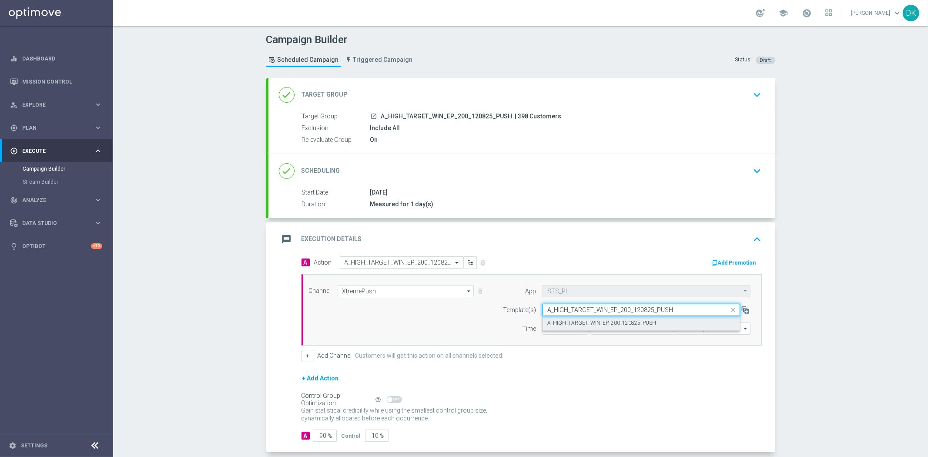
click at [568, 320] on label "A_HIGH_TARGET_WIN_EP_200_120825_PUSH" at bounding box center [601, 322] width 109 height 7
type input "A_HIGH_TARGET_WIN_EP_200_120825_PUSH"
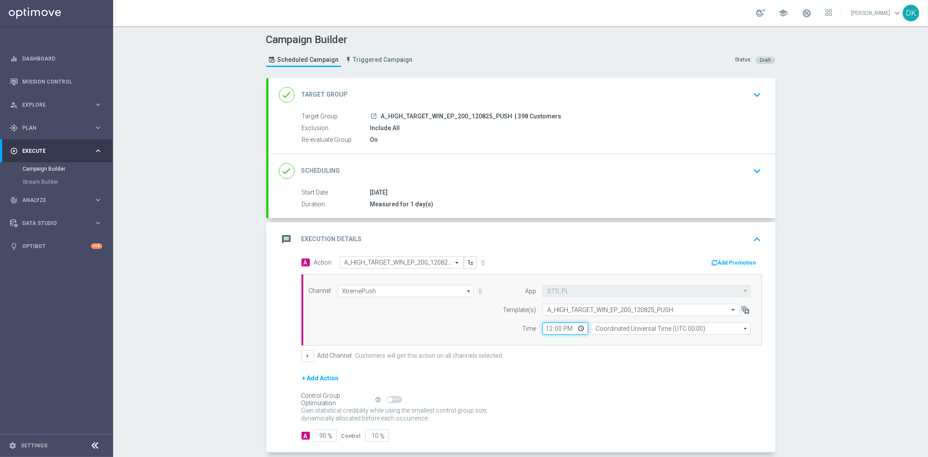
click at [545, 325] on input "12:00" at bounding box center [565, 328] width 46 height 12
type input "15:30"
click at [638, 325] on input "Coordinated Universal Time (UTC 00:00)" at bounding box center [671, 328] width 160 height 12
click at [638, 341] on div "Central European Time (Warsaw) (UTC +02:00)" at bounding box center [673, 341] width 142 height 8
type input "Central European Time (Warsaw) (UTC +02:00)"
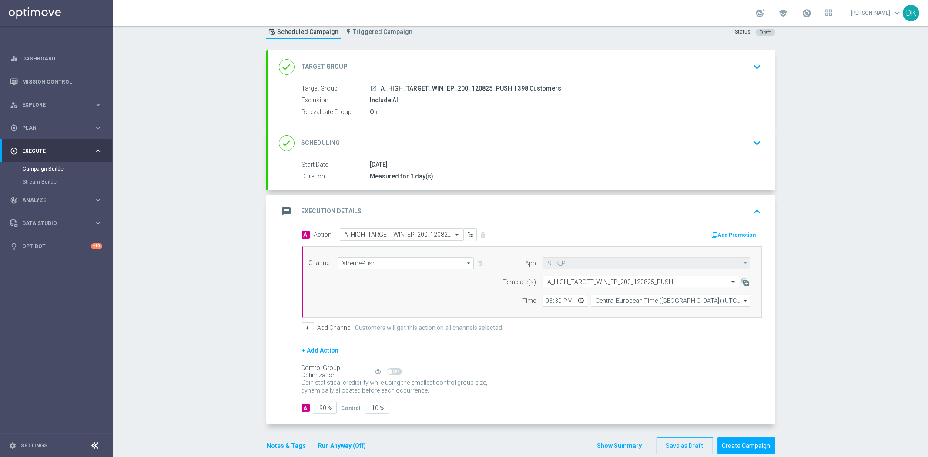
scroll to position [42, 0]
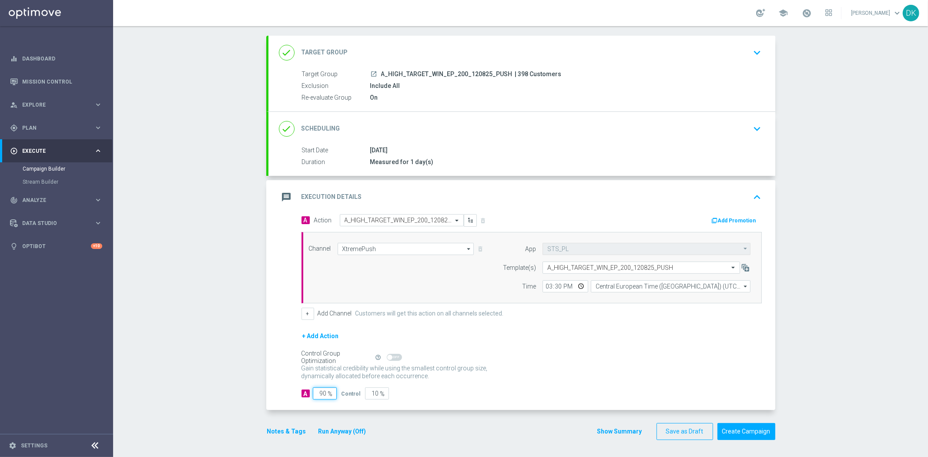
drag, startPoint x: 331, startPoint y: 396, endPoint x: 384, endPoint y: 399, distance: 52.7
click at [353, 396] on div "A 90 % Control 10 %" at bounding box center [531, 393] width 460 height 12
type input "98"
type input "2"
type input "98"
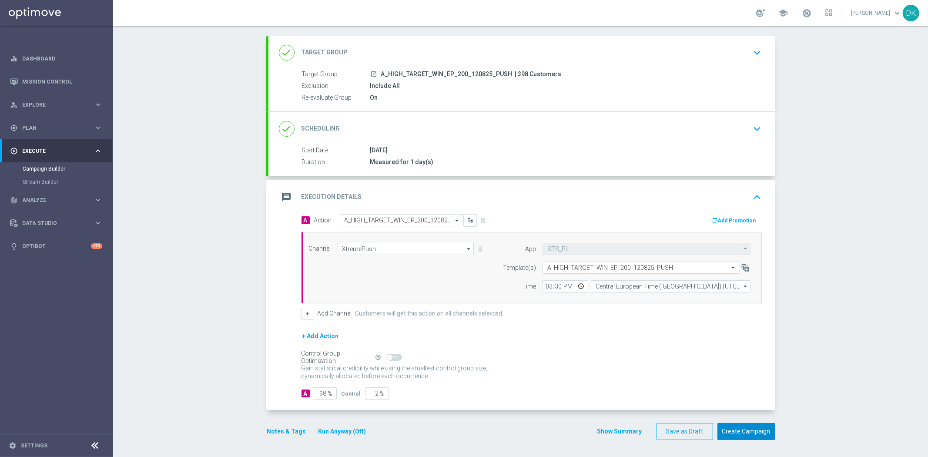
click at [731, 427] on button "Create Campaign" at bounding box center [746, 431] width 58 height 17
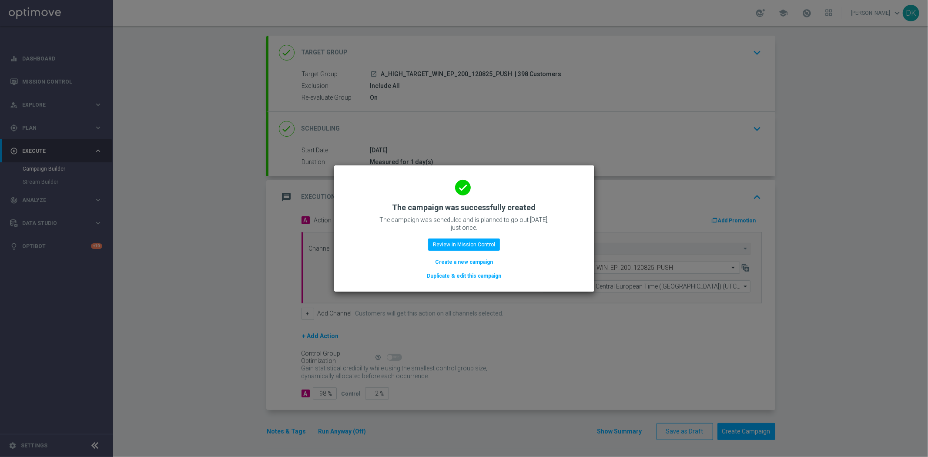
click at [477, 264] on button "Create a new campaign" at bounding box center [464, 262] width 60 height 10
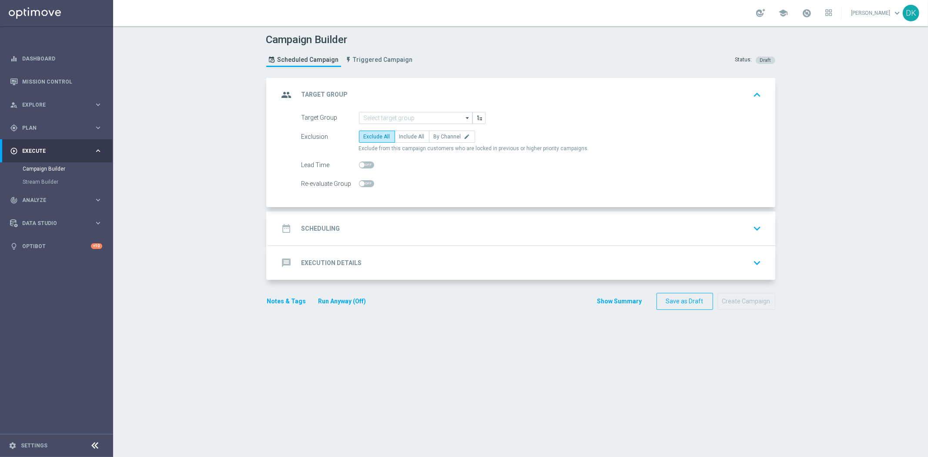
scroll to position [0, 0]
click at [398, 117] on input at bounding box center [415, 118] width 113 height 12
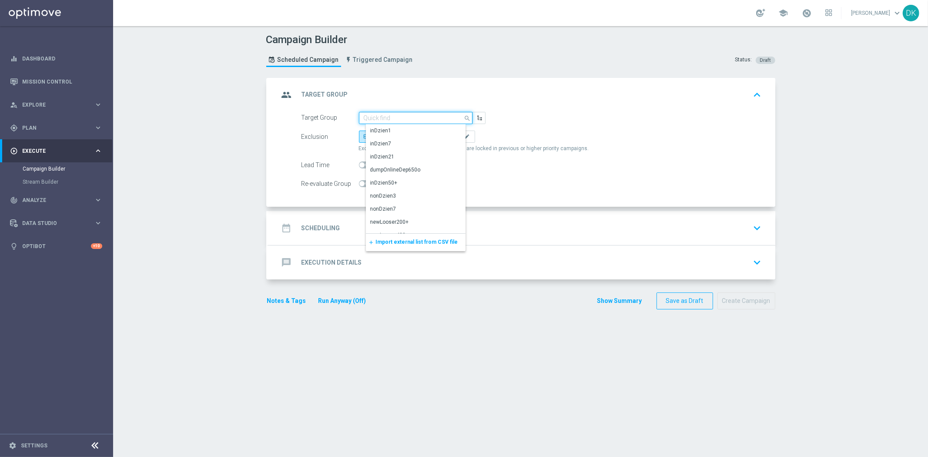
paste input "A_PREM-PEXTRA_TARGET_WIN_EP_500_120825_PUSH"
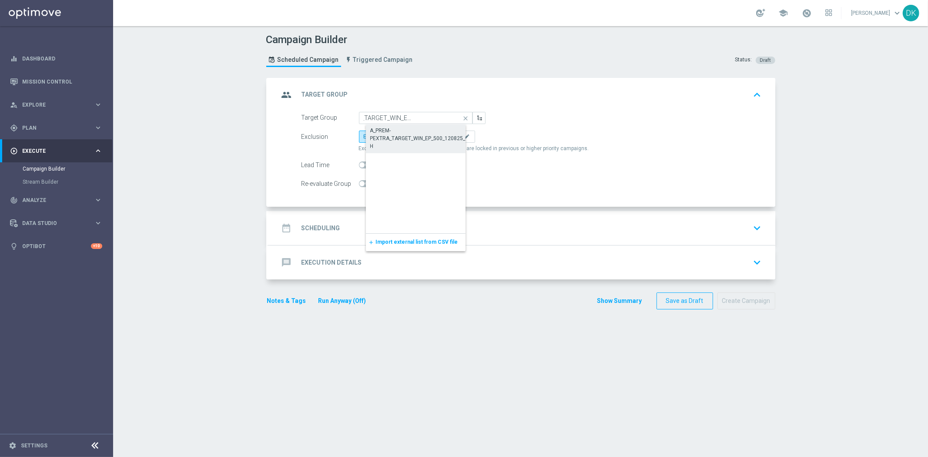
click at [402, 132] on div "A_PREM-PEXTRA_TARGET_WIN_EP_500_120825_PUSH" at bounding box center [422, 138] width 105 height 23
type input "A_PREM-PEXTRA_TARGET_WIN_EP_500_120825_PUSH"
click at [412, 137] on span "Include All" at bounding box center [411, 137] width 25 height 6
click at [405, 137] on input "Include All" at bounding box center [402, 138] width 6 height 6
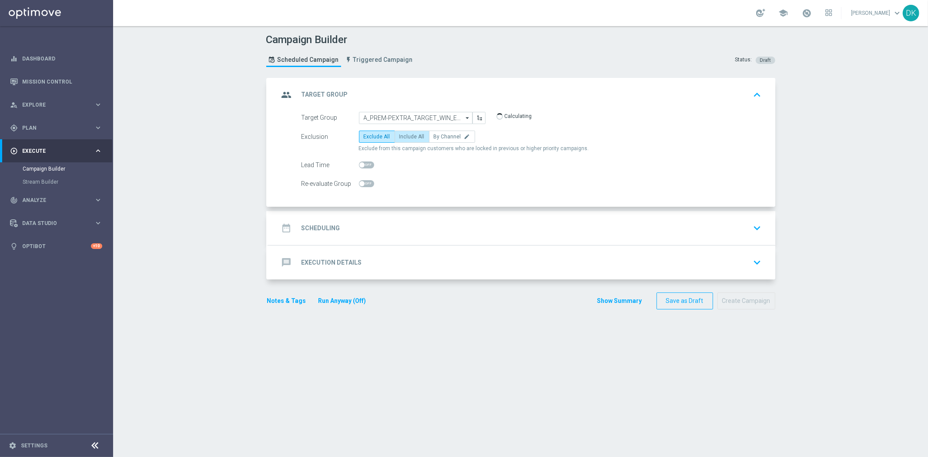
radio input "true"
click at [363, 184] on span at bounding box center [366, 183] width 15 height 7
click at [363, 184] on input "checkbox" at bounding box center [366, 183] width 15 height 7
checkbox input "true"
click at [350, 227] on div "date_range Scheduling keyboard_arrow_down" at bounding box center [522, 228] width 486 height 17
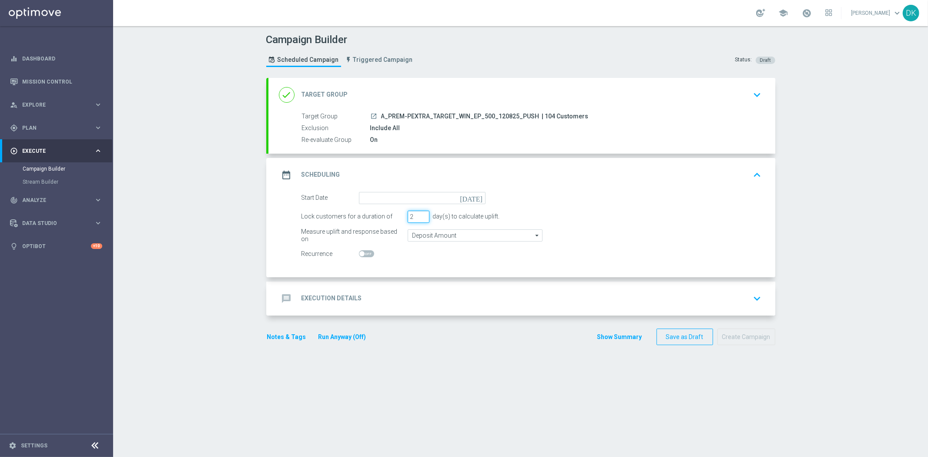
click at [417, 218] on input "2" at bounding box center [418, 216] width 22 height 12
type input "1"
click at [417, 218] on input "1" at bounding box center [418, 216] width 22 height 12
click at [423, 197] on input at bounding box center [422, 198] width 127 height 12
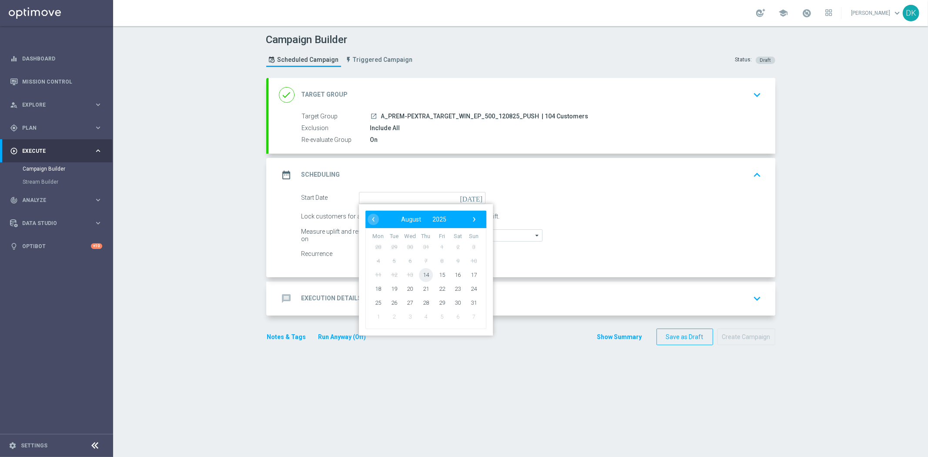
click at [419, 270] on span "14" at bounding box center [425, 274] width 14 height 14
type input "14 Aug 2025"
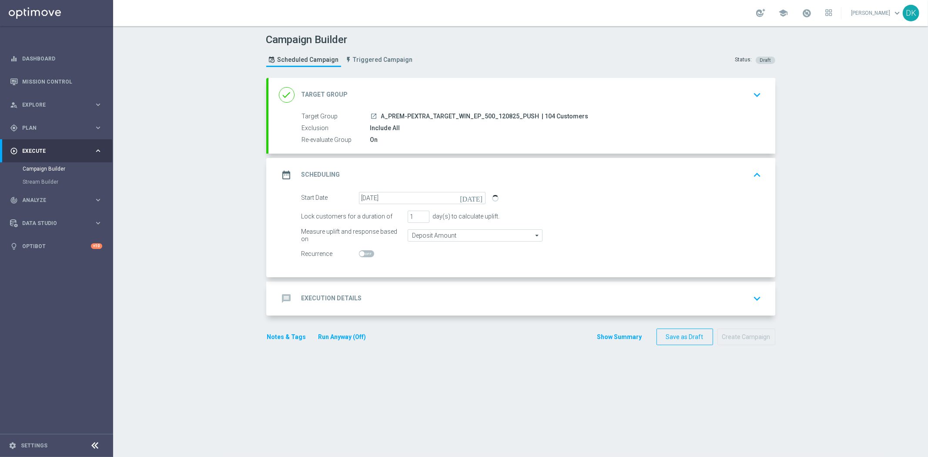
click at [410, 296] on div "message Execution Details keyboard_arrow_down" at bounding box center [522, 298] width 486 height 17
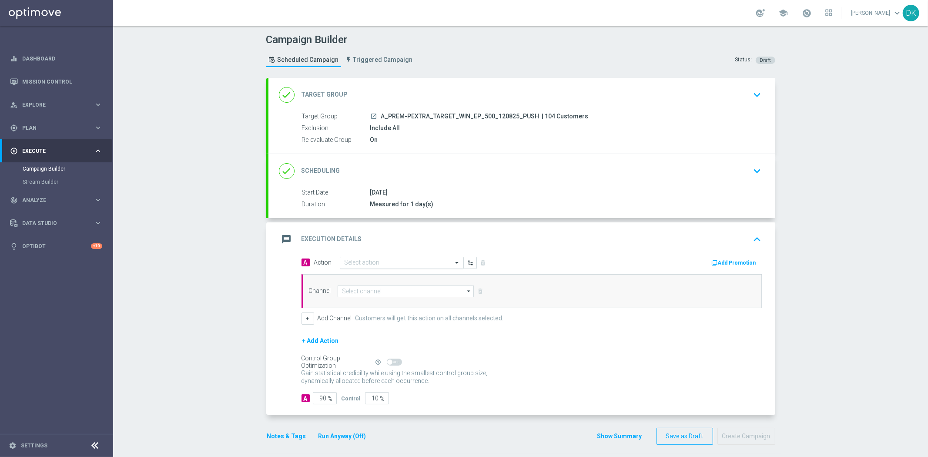
click at [376, 263] on input "text" at bounding box center [392, 262] width 97 height 7
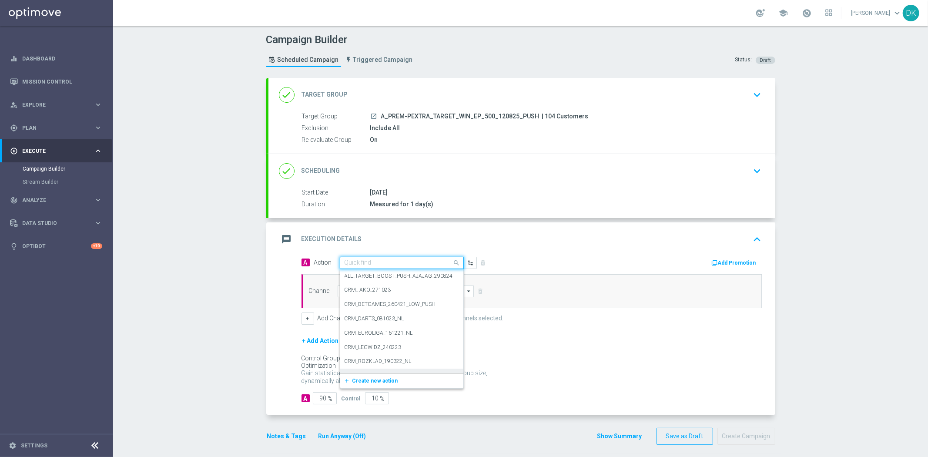
click at [377, 377] on span "Create new action" at bounding box center [375, 380] width 46 height 6
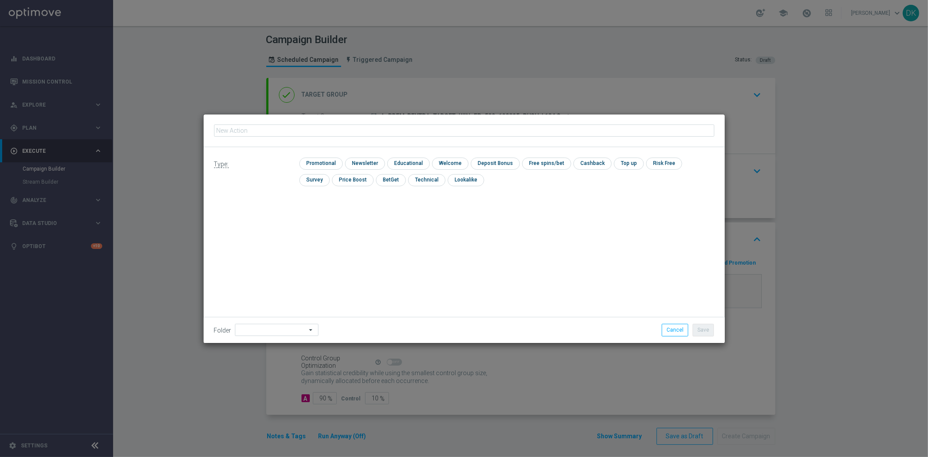
type input "A_PREM-PEXTRA_TARGET_WIN_EP_500_120825_PUSH"
click at [326, 161] on input "checkbox" at bounding box center [319, 163] width 41 height 12
checkbox input "true"
click at [708, 327] on button "Save" at bounding box center [702, 330] width 21 height 12
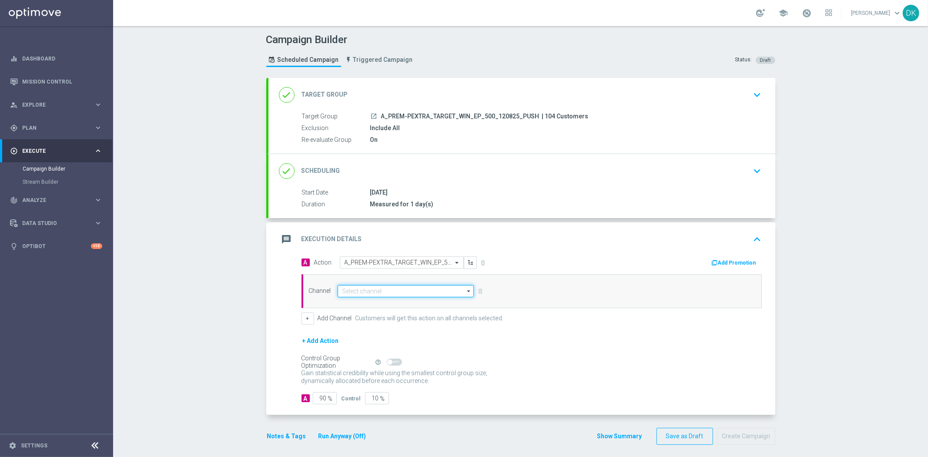
click at [397, 293] on input at bounding box center [405, 291] width 137 height 12
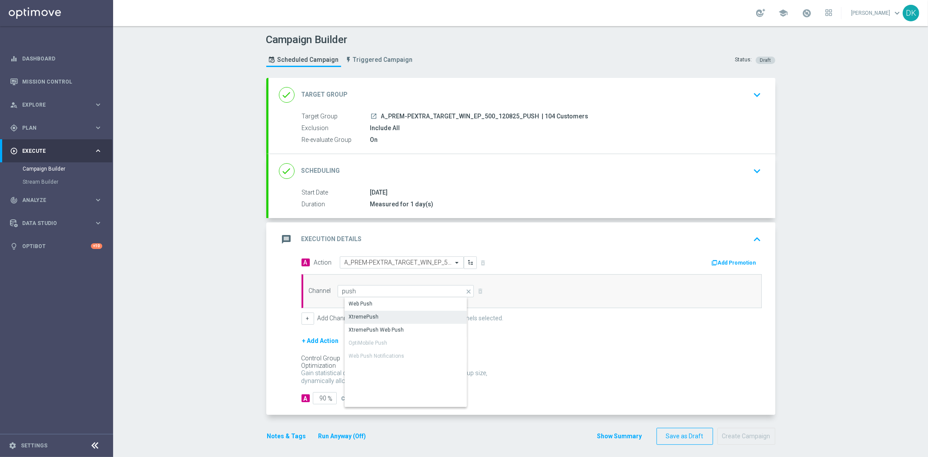
click at [383, 317] on div "XtremePush" at bounding box center [412, 316] width 137 height 12
type input "XtremePush"
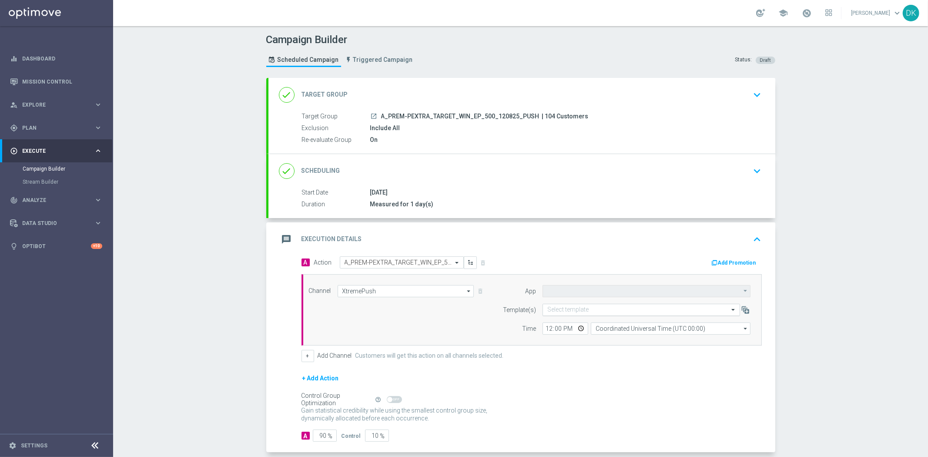
type input "STS_PL"
click at [609, 311] on input "text" at bounding box center [632, 309] width 170 height 7
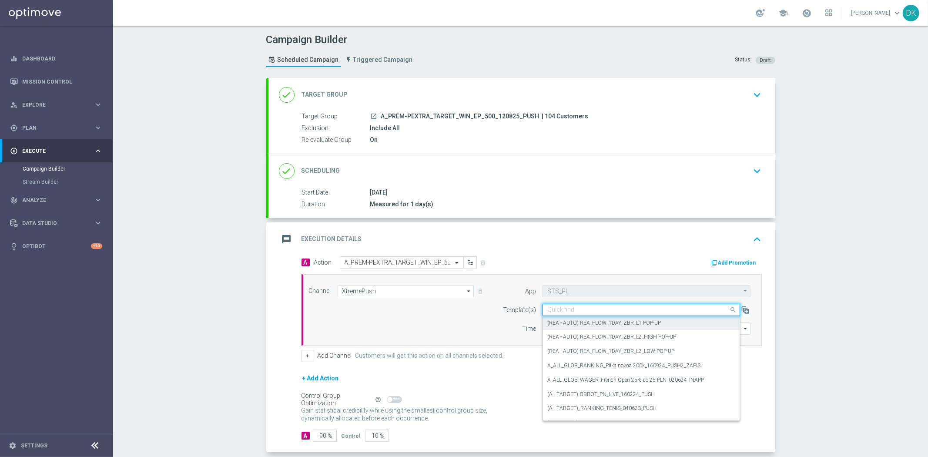
paste input "A_PREM-PEXTRA_TARGET_WIN_EP_500_120825_PUSH"
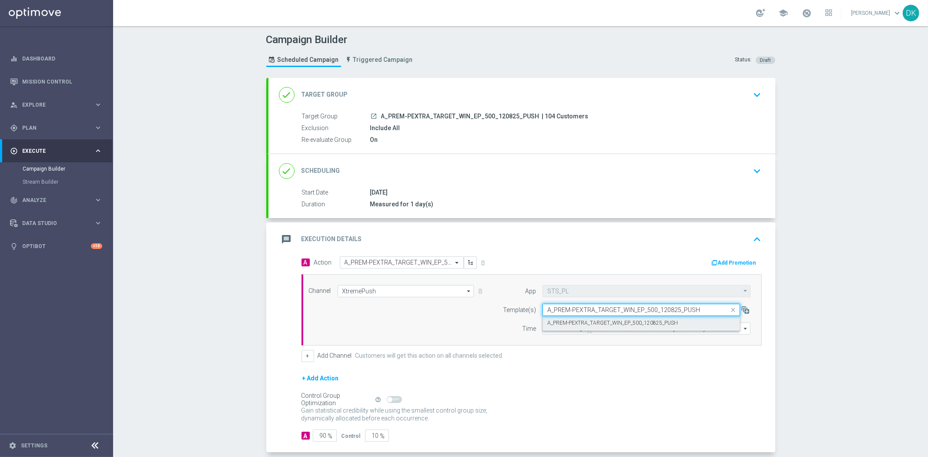
click at [598, 323] on label "A_PREM-PEXTRA_TARGET_WIN_EP_500_120825_PUSH" at bounding box center [612, 322] width 130 height 7
type input "A_PREM-PEXTRA_TARGET_WIN_EP_500_120825_PUSH"
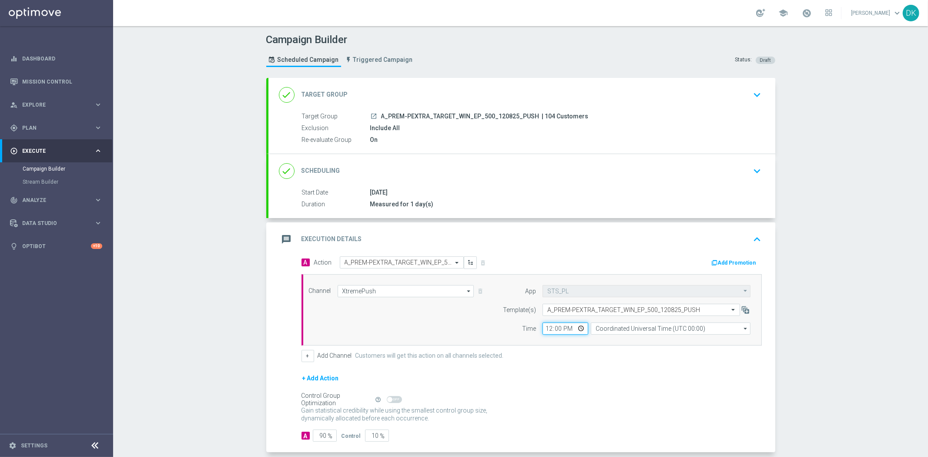
click at [542, 328] on input "12:00" at bounding box center [565, 328] width 46 height 12
type input "15:30"
click at [641, 327] on input "Coordinated Universal Time (UTC 00:00)" at bounding box center [671, 328] width 160 height 12
click at [635, 342] on div "Central European Time (Warsaw) (UTC +02:00)" at bounding box center [673, 341] width 142 height 8
type input "Central European Time (Warsaw) (UTC +02:00)"
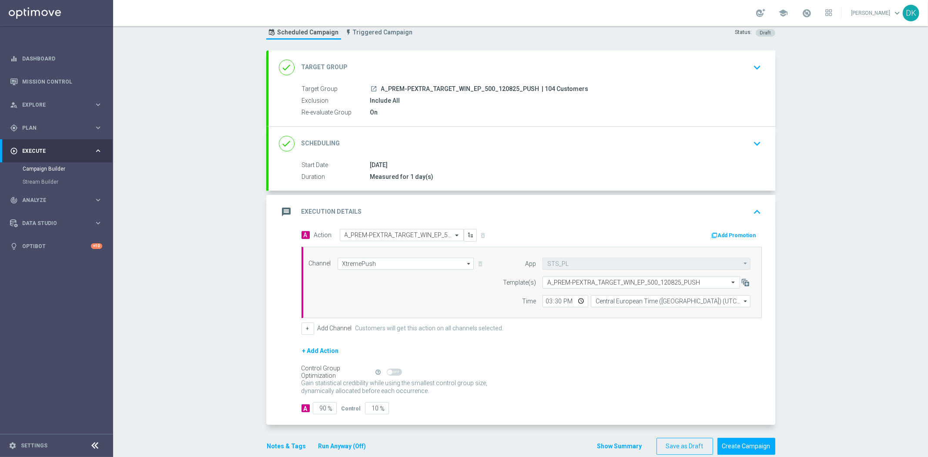
scroll to position [42, 0]
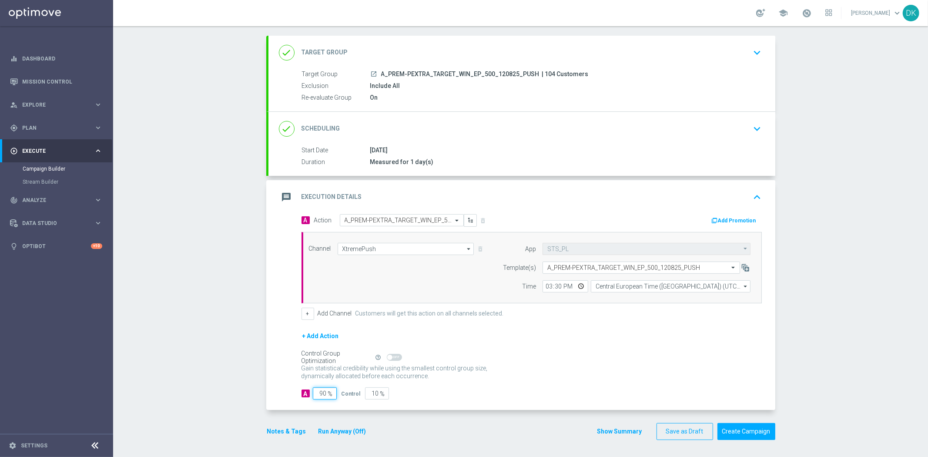
drag, startPoint x: 316, startPoint y: 393, endPoint x: 370, endPoint y: 402, distance: 54.3
click at [367, 402] on div "A Action Select action A_PREM-PEXTRA_TARGET_WIN_EP_500_120825_PUSH delete_forev…" at bounding box center [521, 312] width 507 height 196
type input "98"
type input "2"
type input "98"
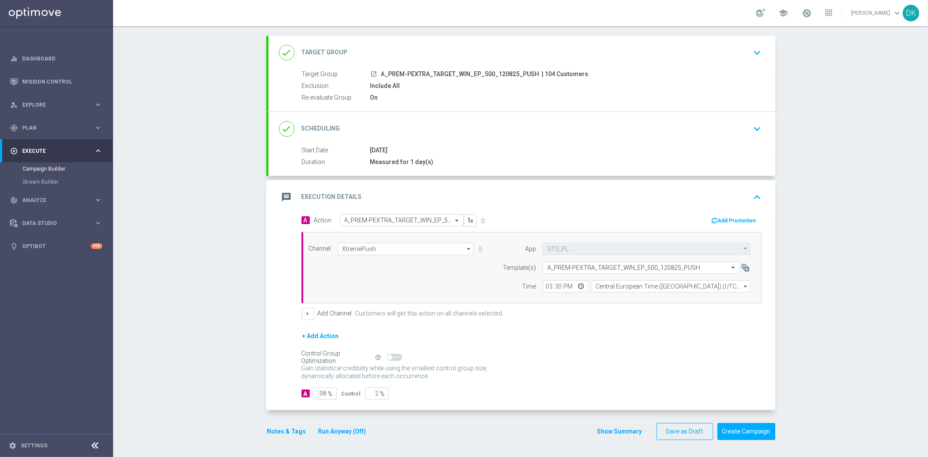
click at [570, 399] on div "A Action Select action A_PREM-PEXTRA_TARGET_WIN_EP_500_120825_PUSH delete_forev…" at bounding box center [521, 312] width 507 height 196
click at [743, 425] on button "Create Campaign" at bounding box center [746, 431] width 58 height 17
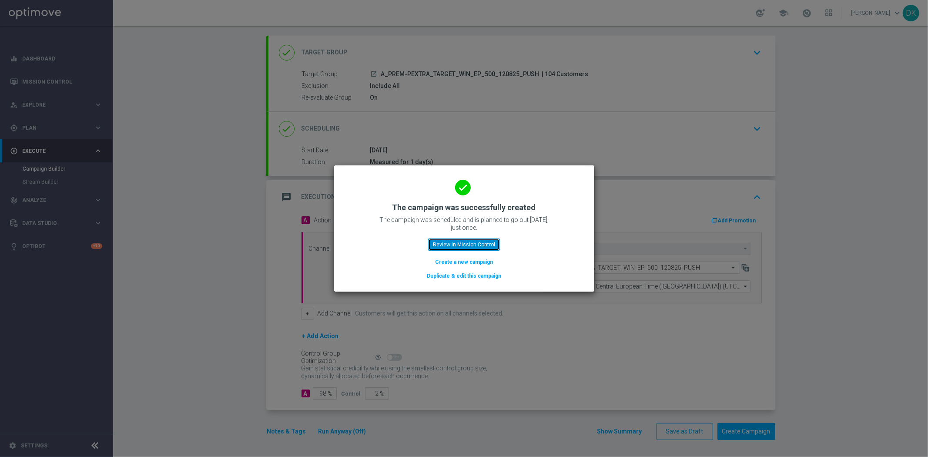
click at [477, 240] on button "Review in Mission Control" at bounding box center [464, 244] width 72 height 12
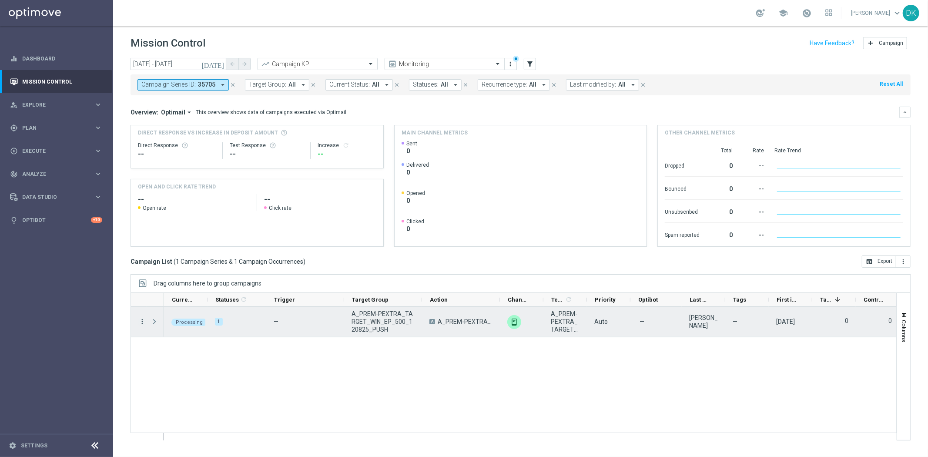
click at [141, 324] on icon "more_vert" at bounding box center [142, 321] width 8 height 8
click at [151, 326] on icon "list" at bounding box center [153, 327] width 6 height 6
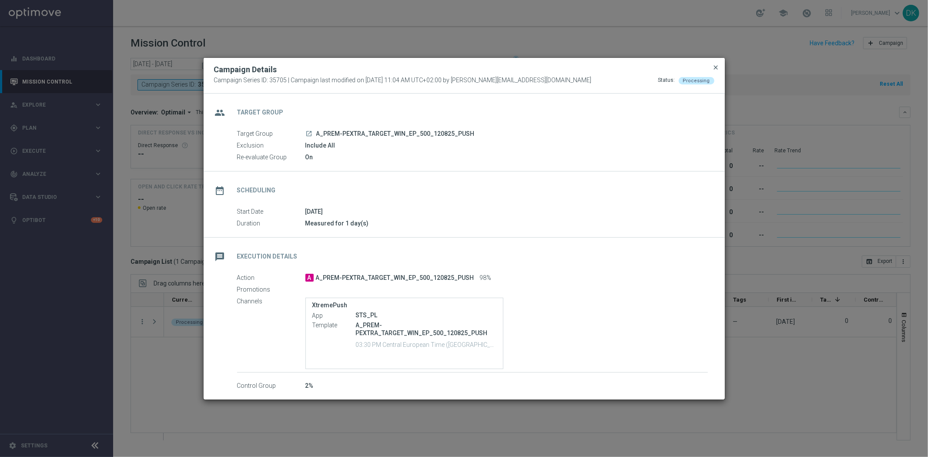
click at [714, 64] on span "close" at bounding box center [715, 67] width 7 height 7
